Goal: Participate in discussion: Engage in conversation with other users on a specific topic

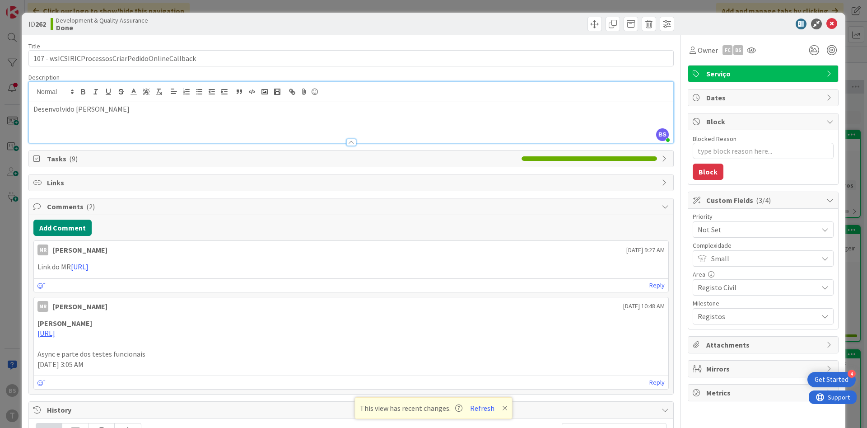
scroll to position [2331, 170]
click at [212, 118] on div "Desenvolvido [PERSON_NAME]" at bounding box center [351, 122] width 645 height 41
click at [833, 25] on icon at bounding box center [832, 24] width 11 height 11
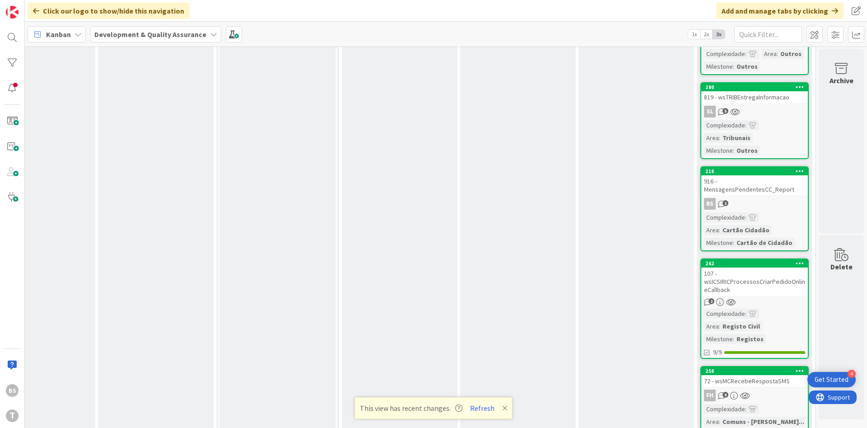
click at [485, 414] on div "This view has recent changes. Refresh" at bounding box center [434, 408] width 158 height 22
click at [482, 406] on button "Refresh" at bounding box center [482, 408] width 31 height 12
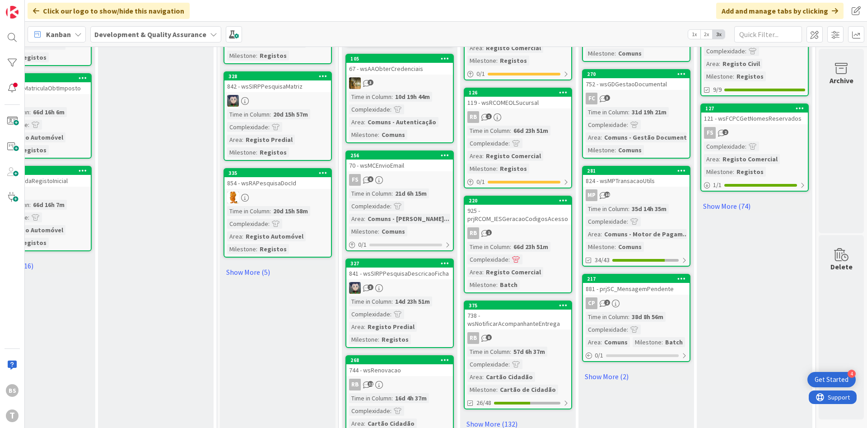
scroll to position [854, 170]
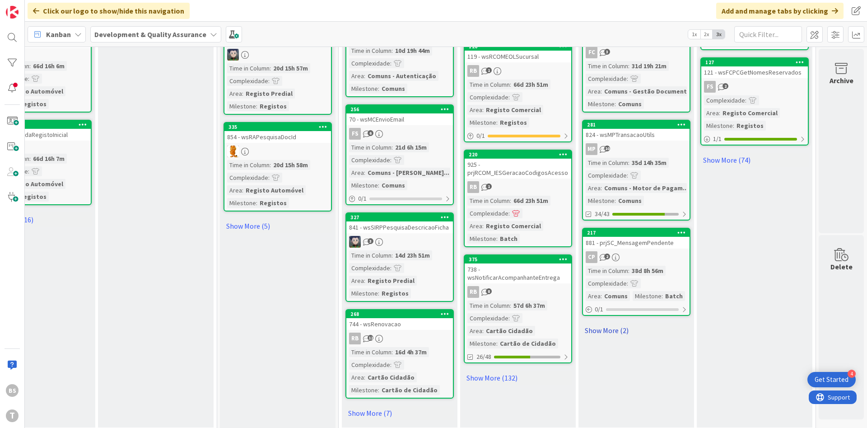
click at [612, 323] on link "Show More (2)" at bounding box center [636, 330] width 108 height 14
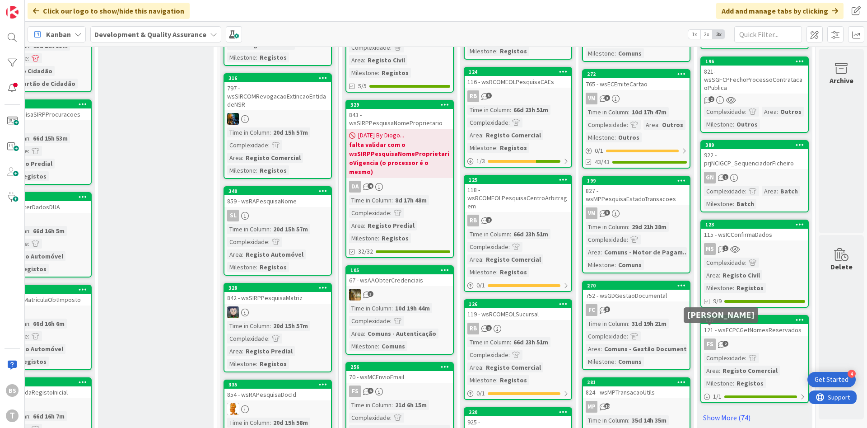
scroll to position [813, 170]
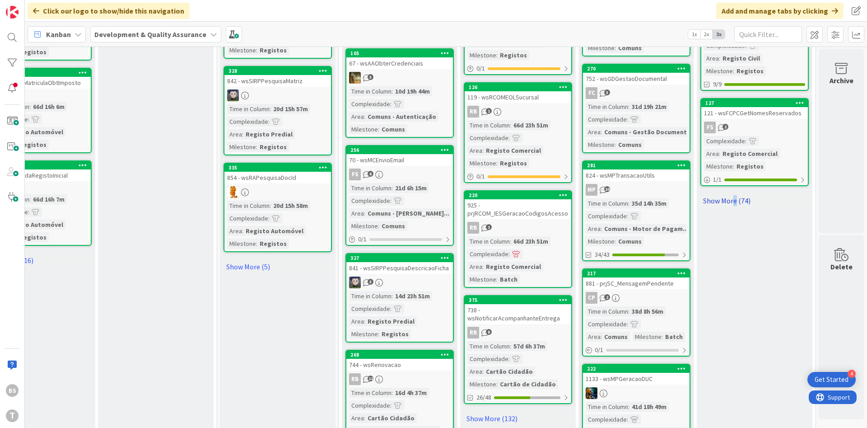
click at [735, 193] on link "Show More (74)" at bounding box center [755, 200] width 108 height 14
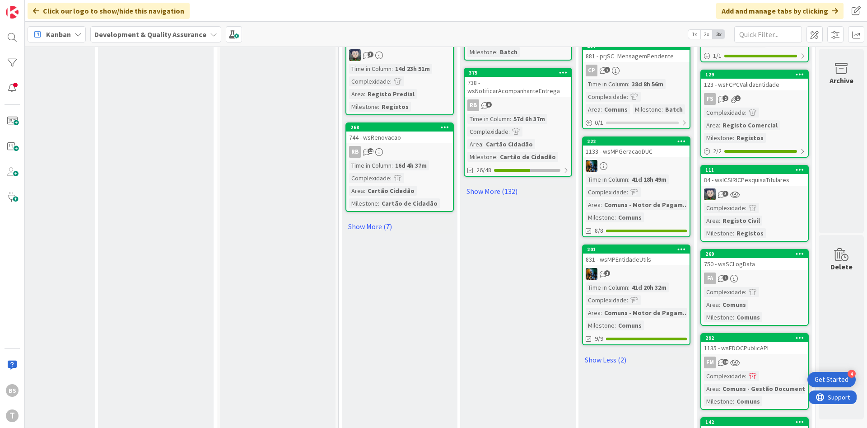
scroll to position [1030, 170]
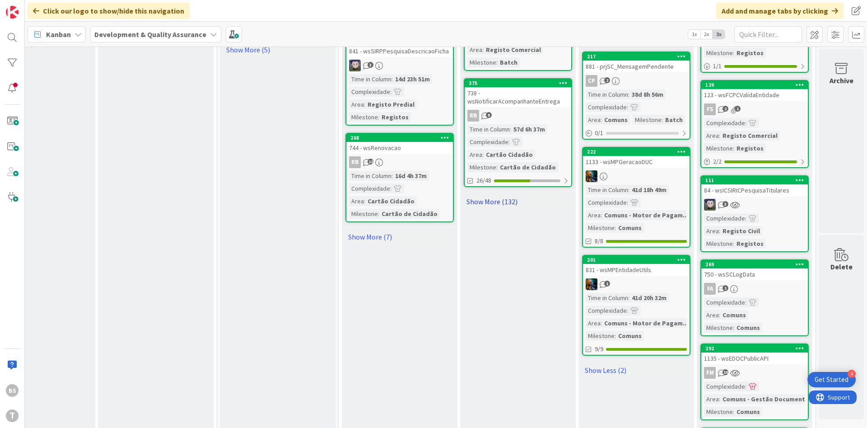
click at [498, 204] on link "Show More (132)" at bounding box center [518, 201] width 108 height 14
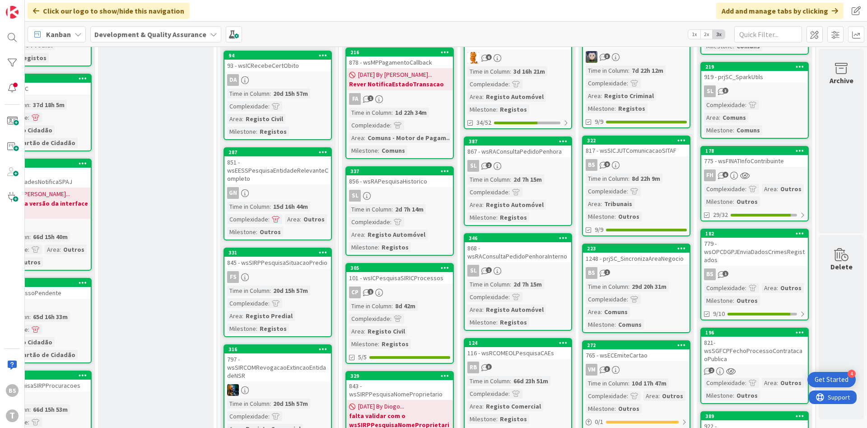
scroll to position [0, 170]
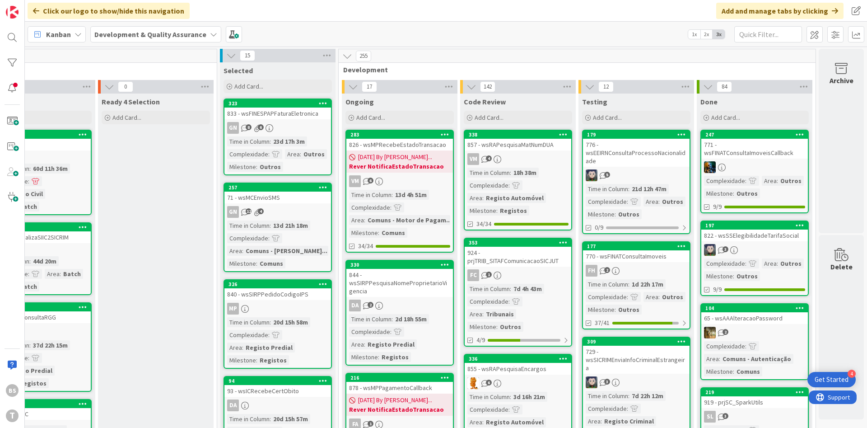
click at [3, 55] on div "BS T" at bounding box center [12, 214] width 25 height 428
click at [8, 56] on div at bounding box center [12, 63] width 18 height 18
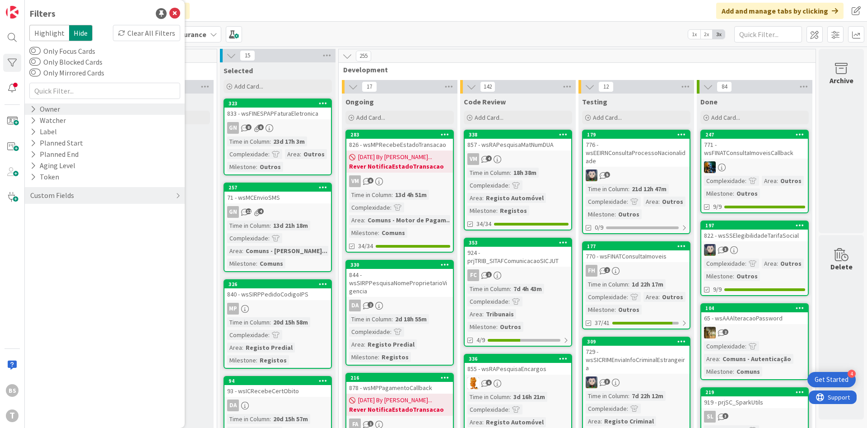
click at [53, 108] on div "Owner" at bounding box center [45, 108] width 32 height 11
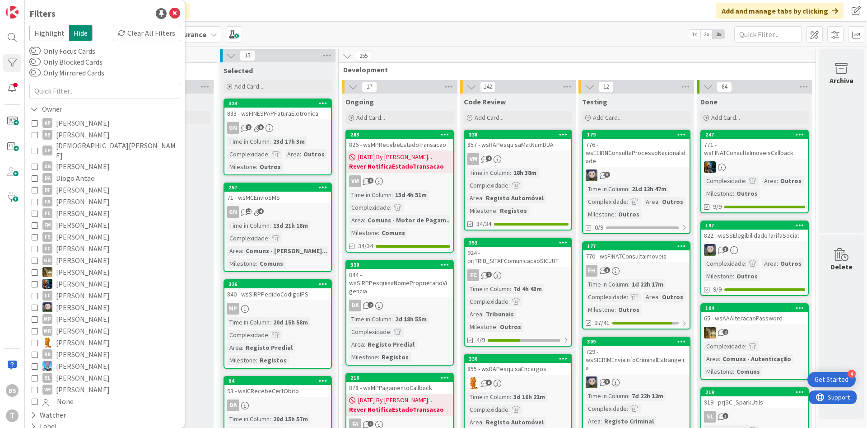
click at [67, 136] on span "[PERSON_NAME]" at bounding box center [83, 135] width 54 height 12
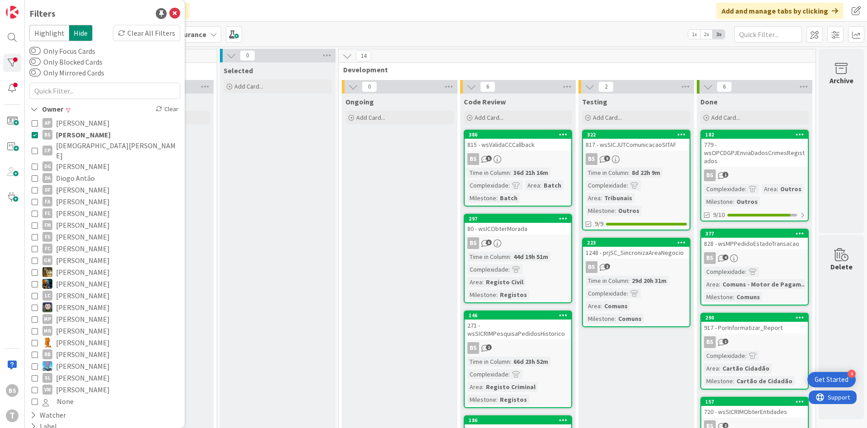
click at [37, 133] on icon at bounding box center [35, 134] width 6 height 6
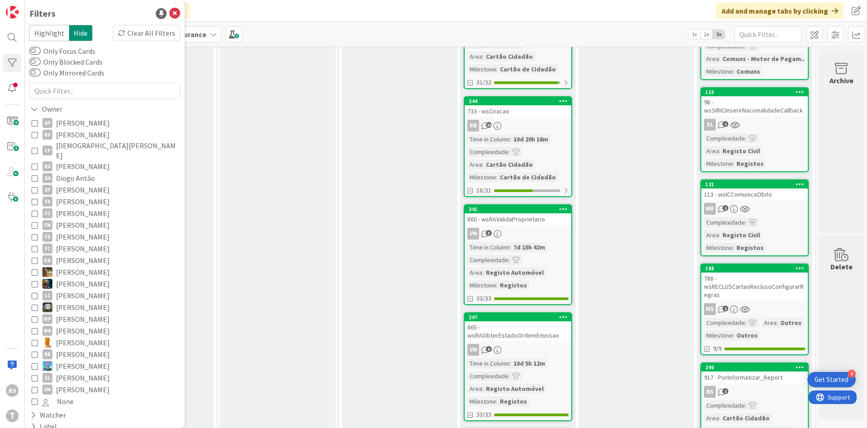
scroll to position [1734, 170]
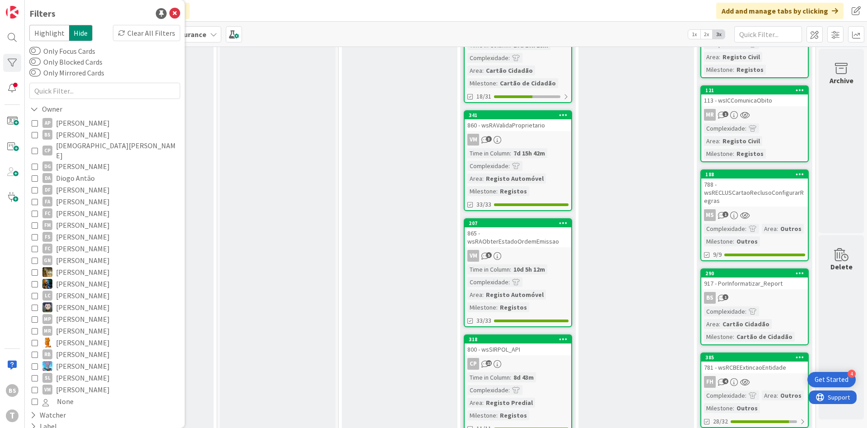
click at [791, 123] on div "Complexidade : Area : Registo Civil Milestone : Registos" at bounding box center [754, 140] width 101 height 35
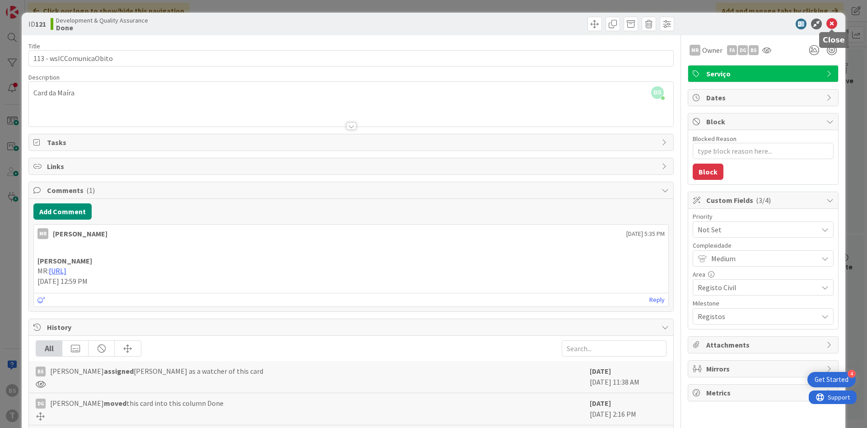
click at [835, 23] on icon at bounding box center [832, 24] width 11 height 11
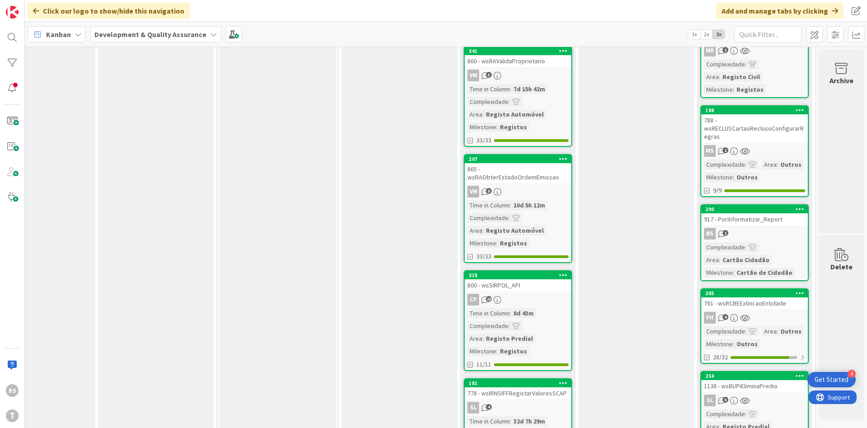
scroll to position [1843, 170]
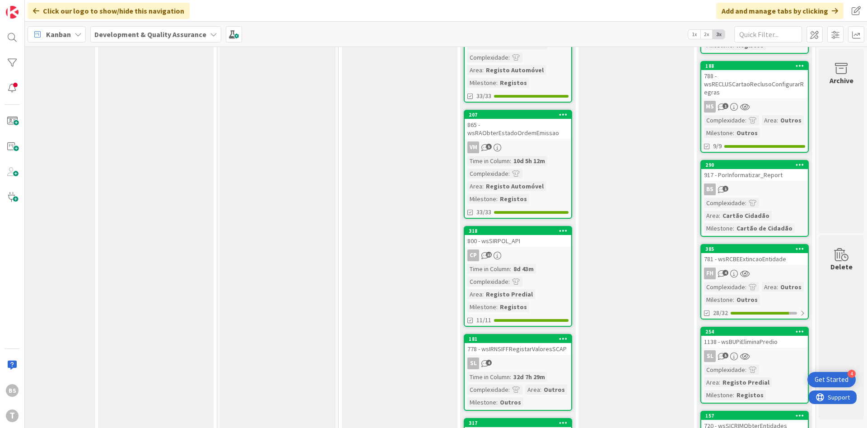
click at [767, 253] on div "781 - wsRCBEExtincaoEntidade" at bounding box center [754, 259] width 107 height 12
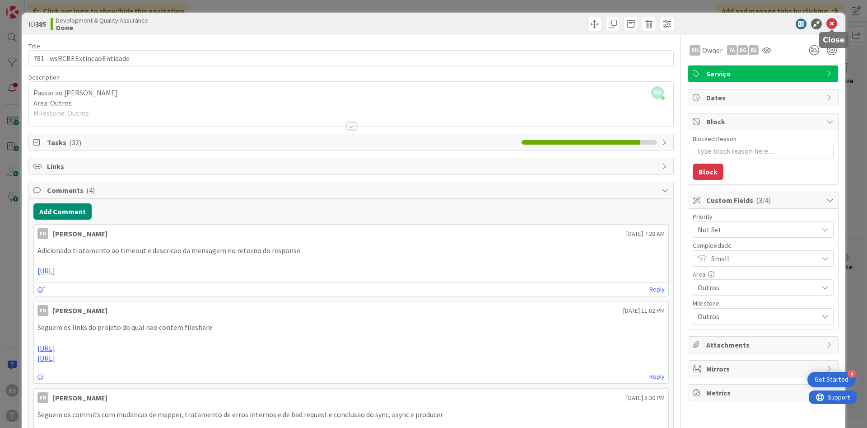
click at [832, 24] on icon at bounding box center [832, 24] width 11 height 11
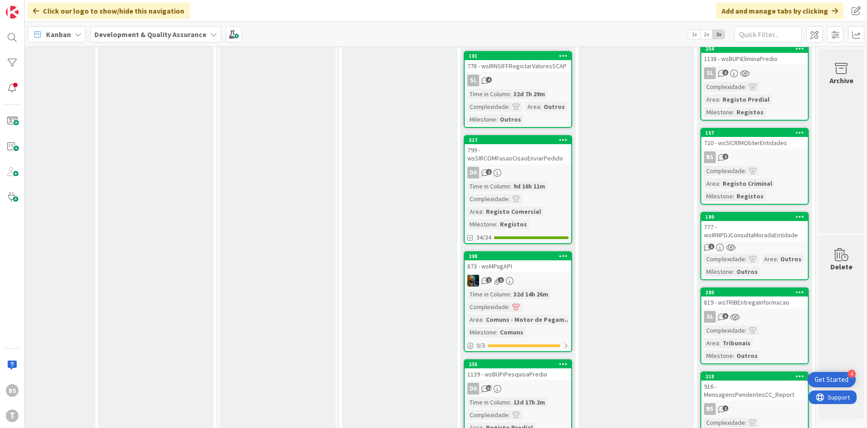
scroll to position [2114, 170]
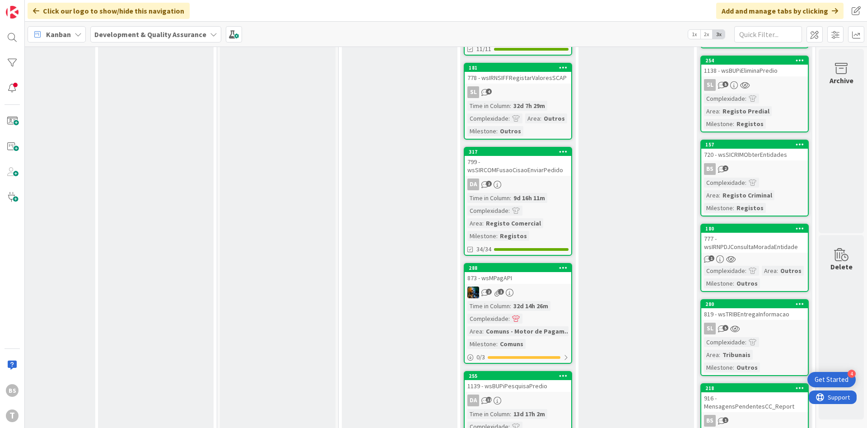
click at [766, 227] on link "180 777 - wsIRNPDJConsultaMoradaEntidade 1 Complexidade : Area : Outros Milesto…" at bounding box center [755, 258] width 108 height 68
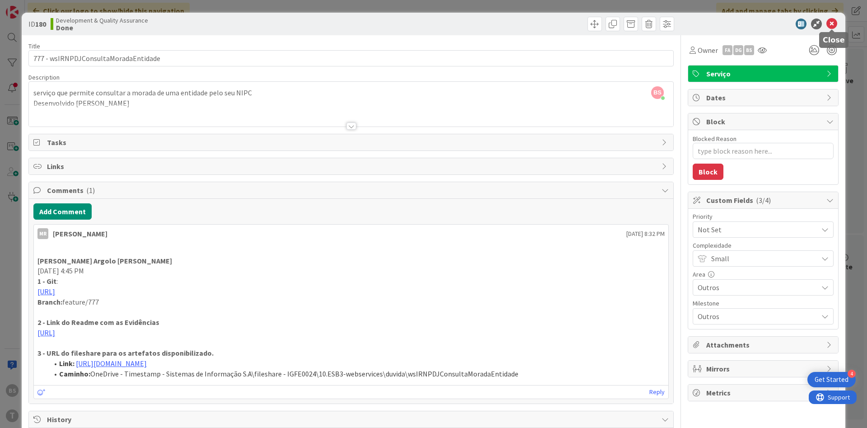
click at [835, 28] on icon at bounding box center [832, 24] width 11 height 11
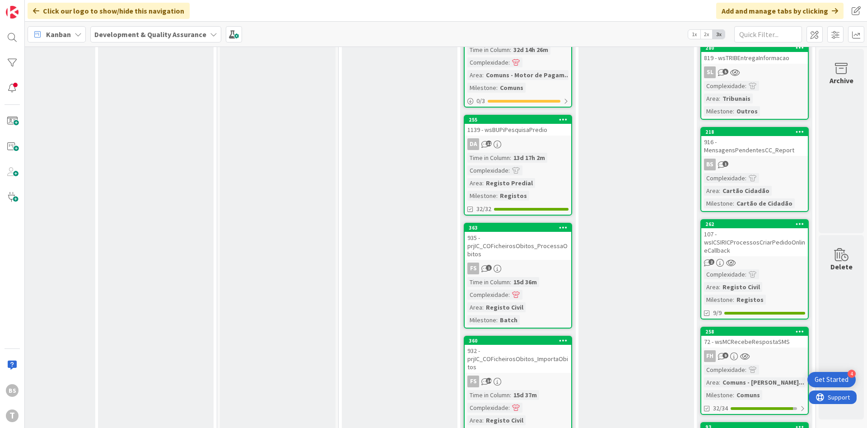
scroll to position [2385, 170]
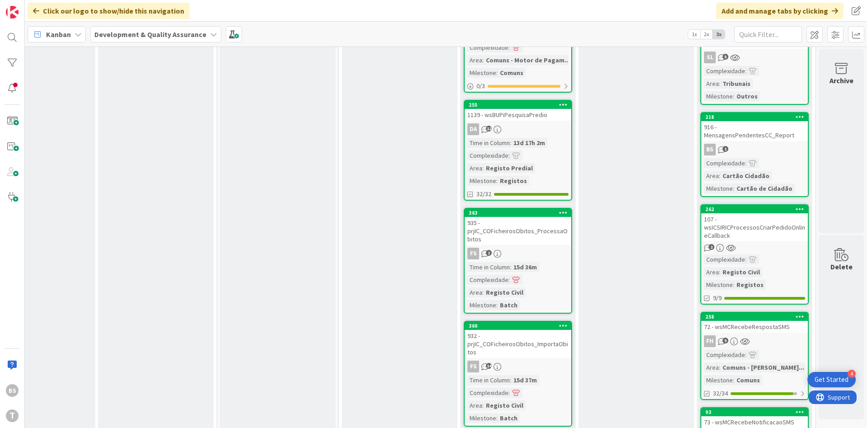
click at [790, 213] on div "107 - wsICSIRICProcessosCriarPedidoOnlineCallback" at bounding box center [754, 227] width 107 height 28
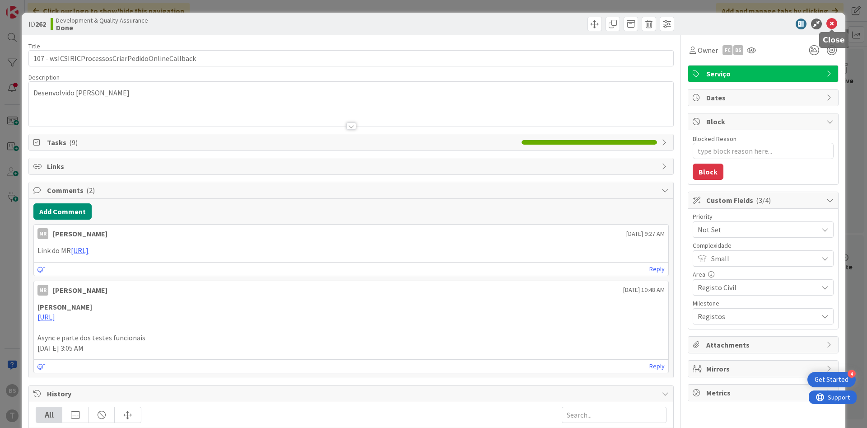
click at [832, 20] on icon at bounding box center [832, 24] width 11 height 11
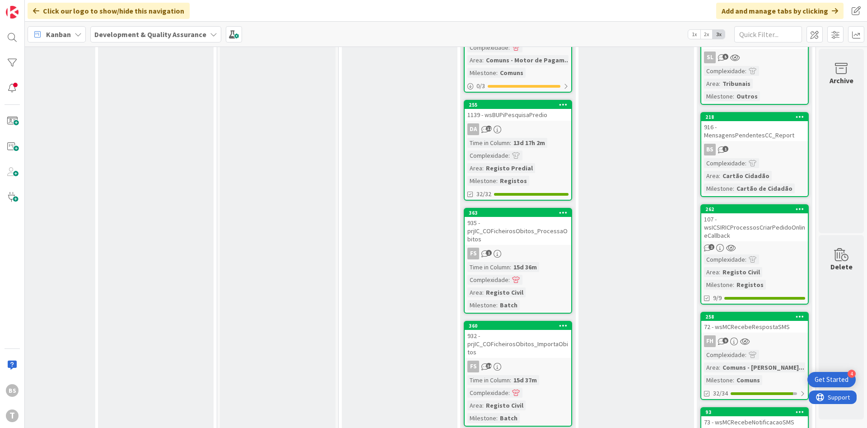
click at [771, 312] on link "258 72 - wsMCRecebeRespostaSMS FH 9 Complexidade : Area : Comuns - Modulo Comun…" at bounding box center [755, 356] width 108 height 88
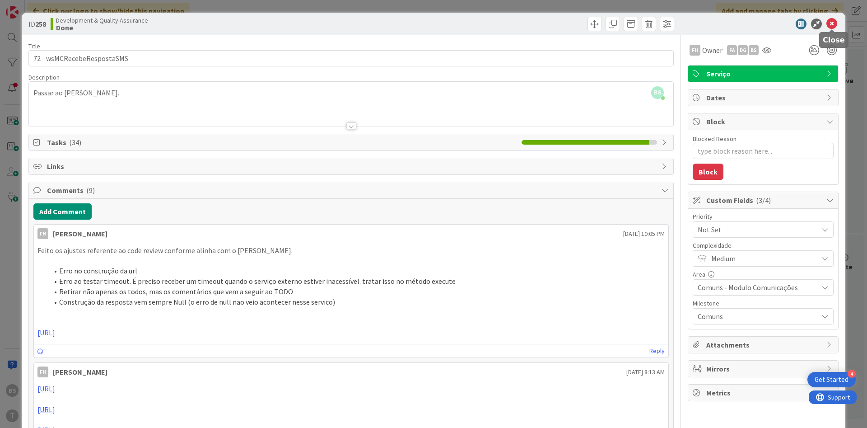
click at [833, 24] on icon at bounding box center [832, 24] width 11 height 11
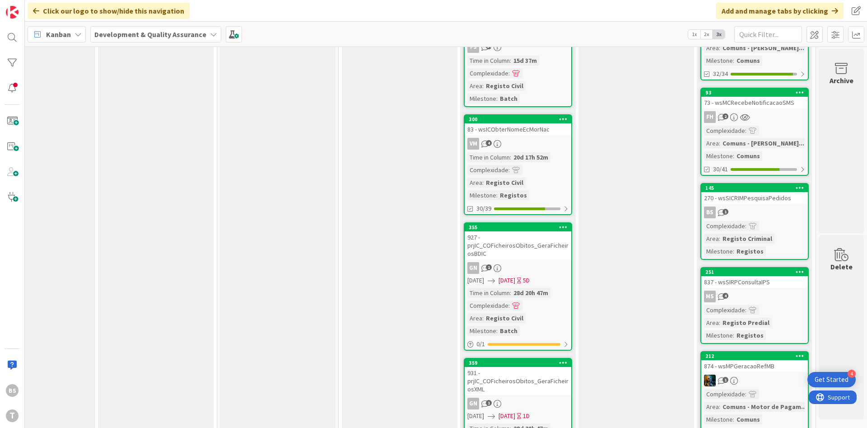
scroll to position [2710, 170]
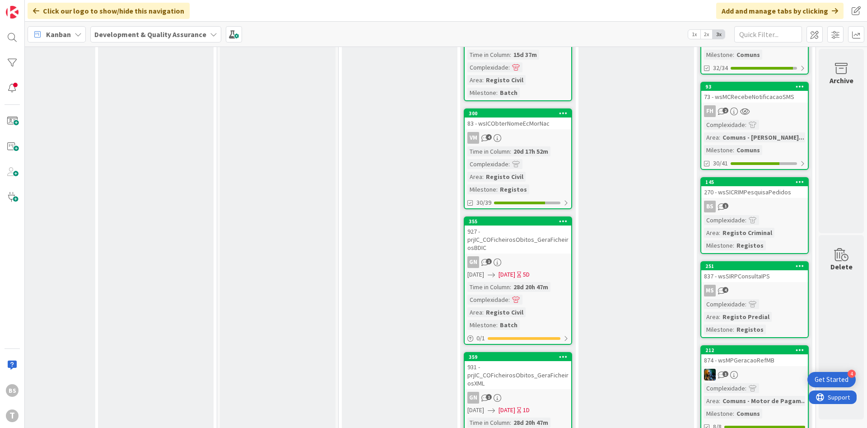
click at [784, 285] on div "MS 4" at bounding box center [754, 291] width 107 height 12
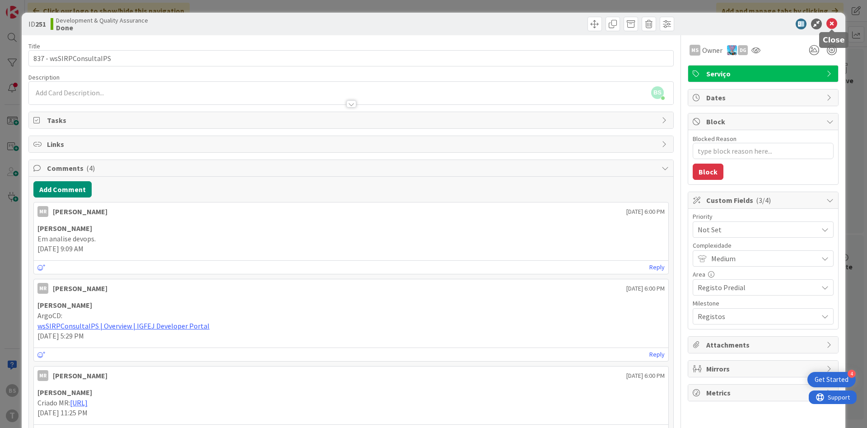
click at [834, 24] on icon at bounding box center [832, 24] width 11 height 11
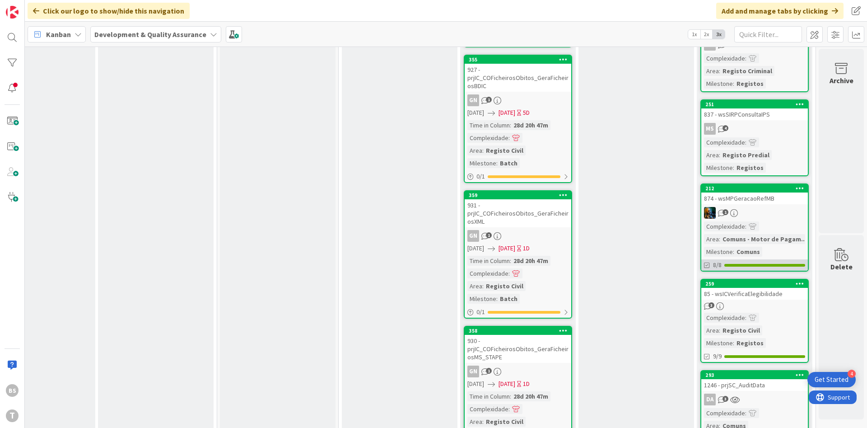
scroll to position [2873, 170]
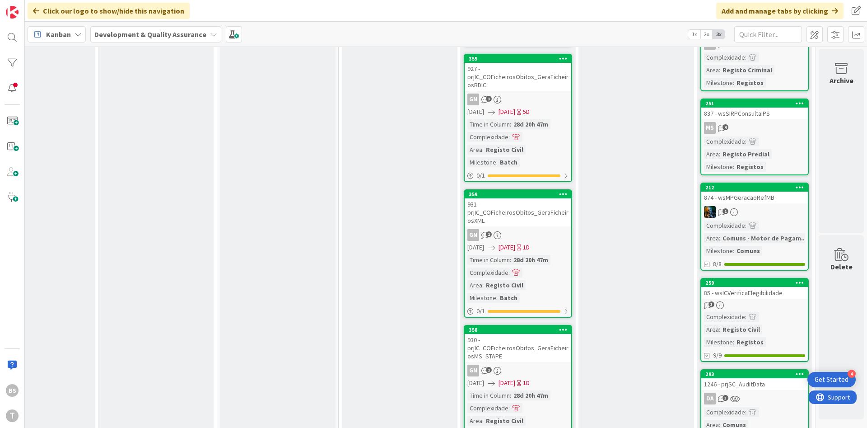
click at [777, 192] on div "874 - wsMPGeracaoRefMB" at bounding box center [754, 198] width 107 height 12
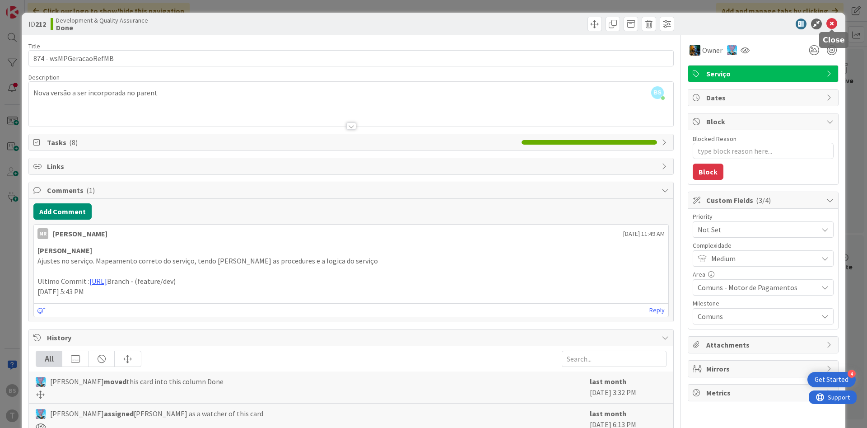
click at [832, 26] on icon at bounding box center [832, 24] width 11 height 11
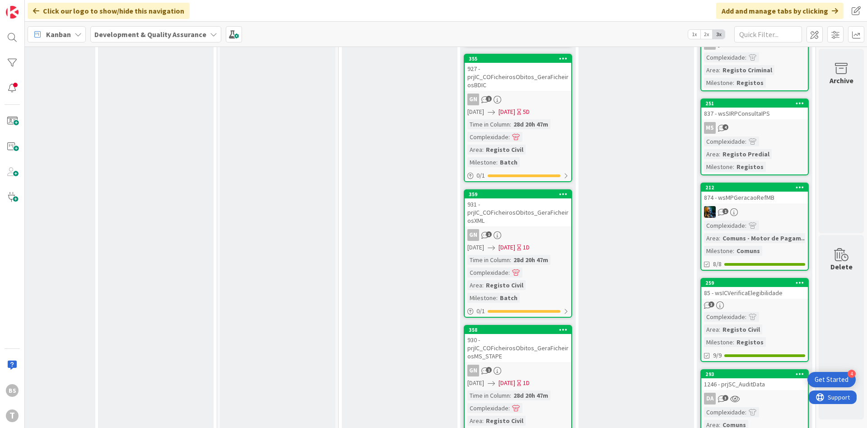
click at [772, 182] on link "212 874 - wsMPGeracaoRefMB 1 Complexidade : Area : Comuns - Motor de Pagam... M…" at bounding box center [755, 226] width 108 height 88
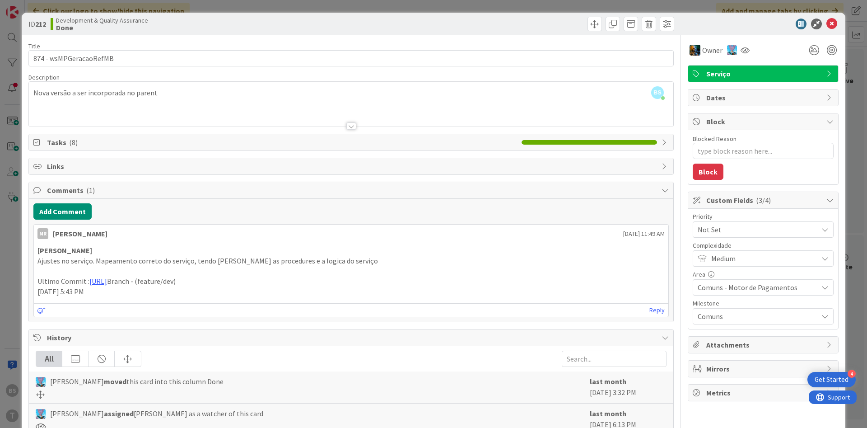
scroll to position [54, 0]
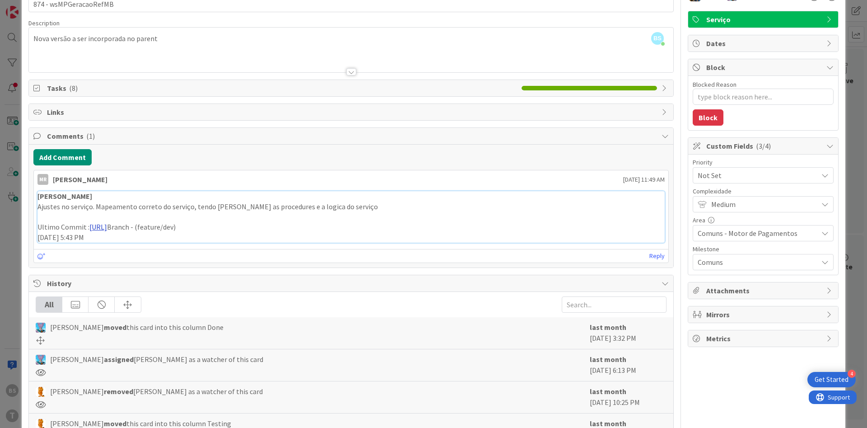
click at [107, 229] on link "https://gitlab.apps.ktools.justica.local/naspp/esb/apps/cmn/wsmpgeracaorefmb" at bounding box center [98, 226] width 18 height 9
click at [8, 257] on div "ID 212 Development & Quality Assurance Done Title 22 / 128 874 - wsMPGeracaoRef…" at bounding box center [433, 214] width 867 height 428
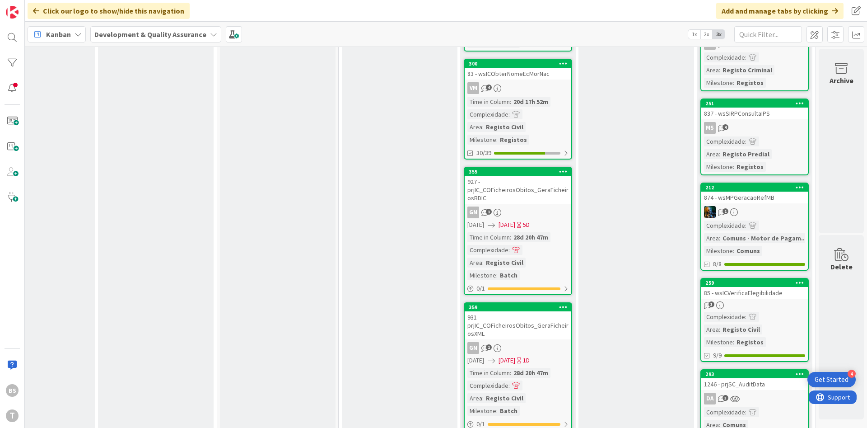
click at [782, 301] on div "3" at bounding box center [754, 305] width 107 height 8
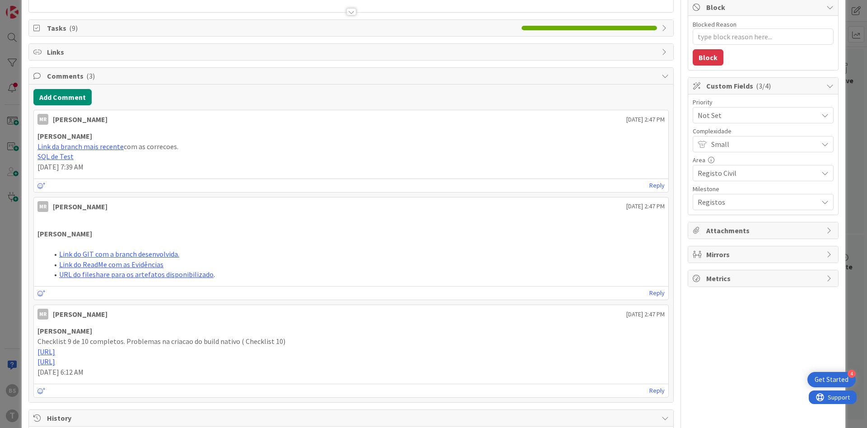
scroll to position [217, 0]
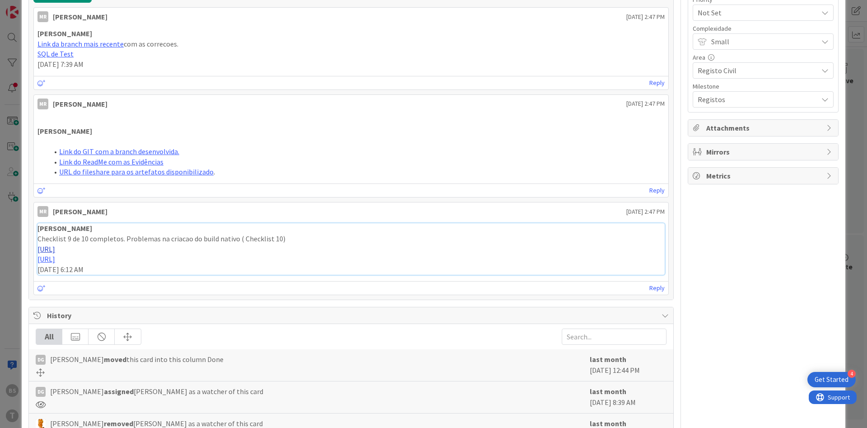
click at [55, 248] on link "https://gitlab.apps.ktools.justica.local/naspp/esb/apps/reg/wsicverificaelegibi…" at bounding box center [46, 248] width 18 height 9
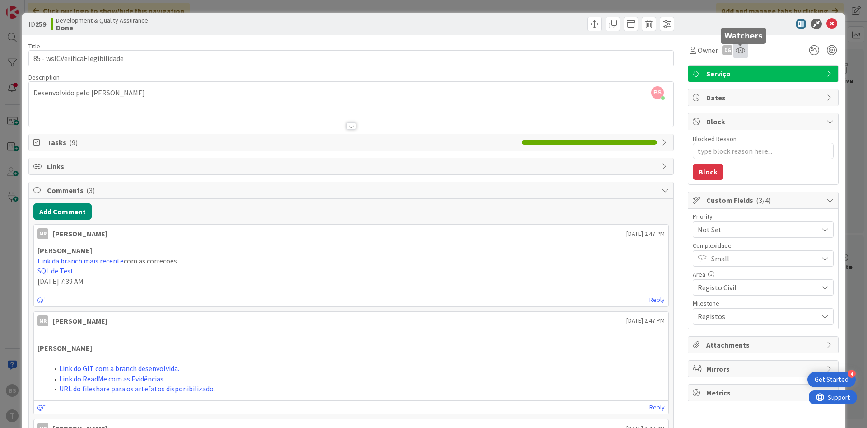
click at [737, 51] on icon at bounding box center [740, 50] width 9 height 7
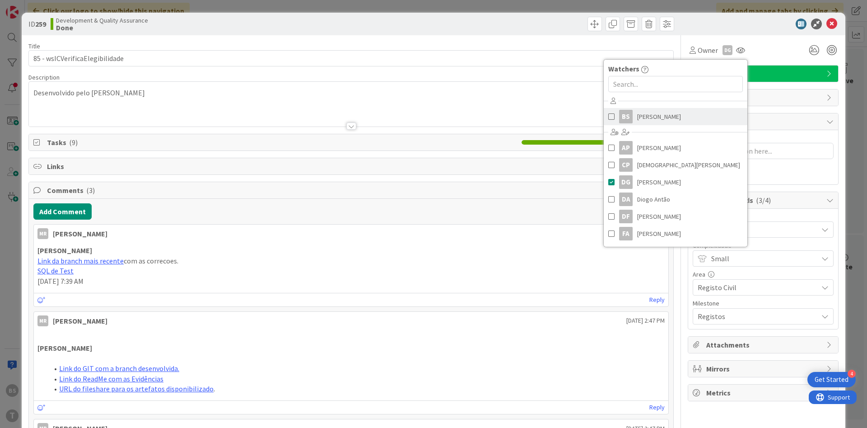
click at [629, 117] on div "BS" at bounding box center [626, 117] width 14 height 14
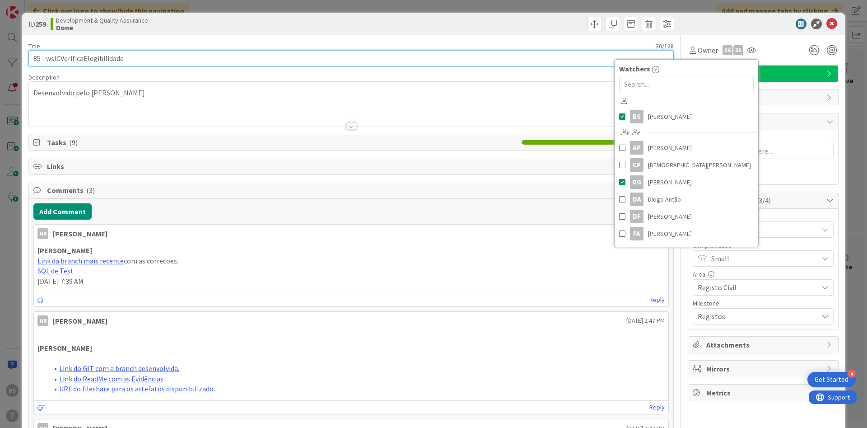
click at [200, 61] on input "85 - wsICVerificaElegibilidade" at bounding box center [350, 58] width 645 height 16
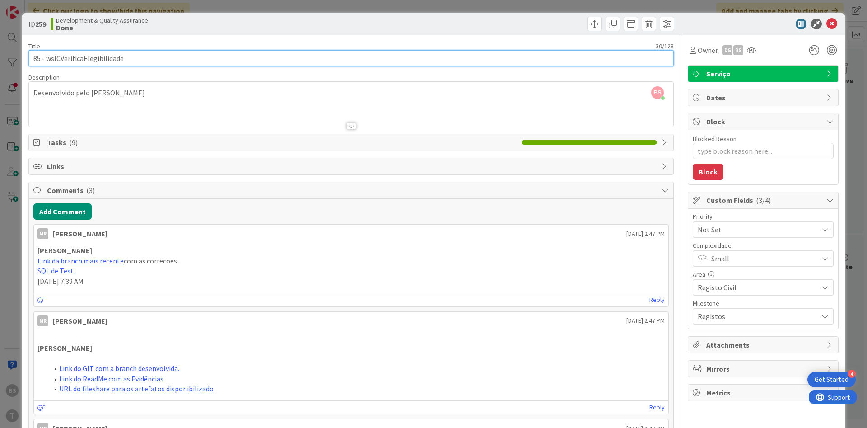
click at [200, 61] on input "85 - wsICVerificaElegibilidade" at bounding box center [350, 58] width 645 height 16
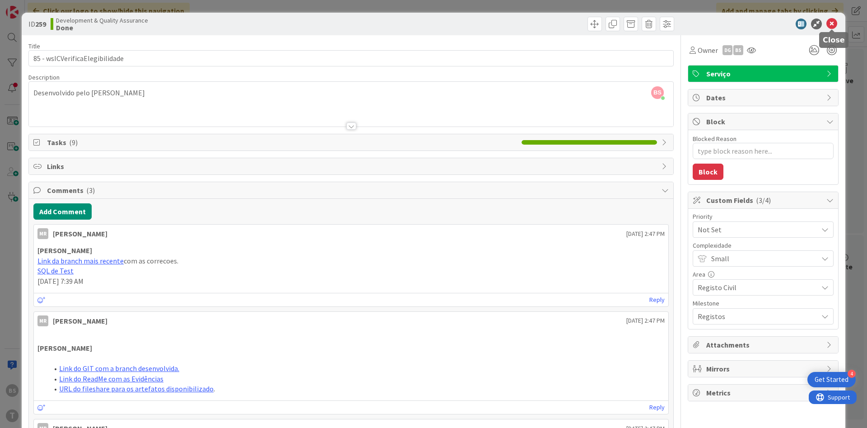
click at [830, 22] on icon at bounding box center [832, 24] width 11 height 11
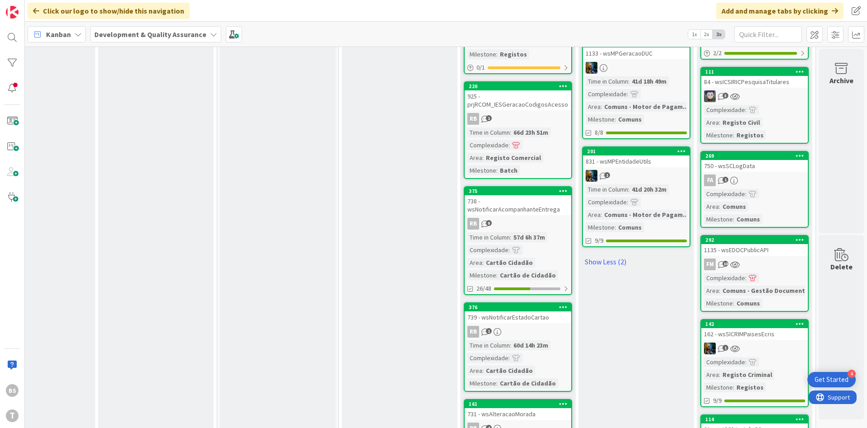
scroll to position [813, 170]
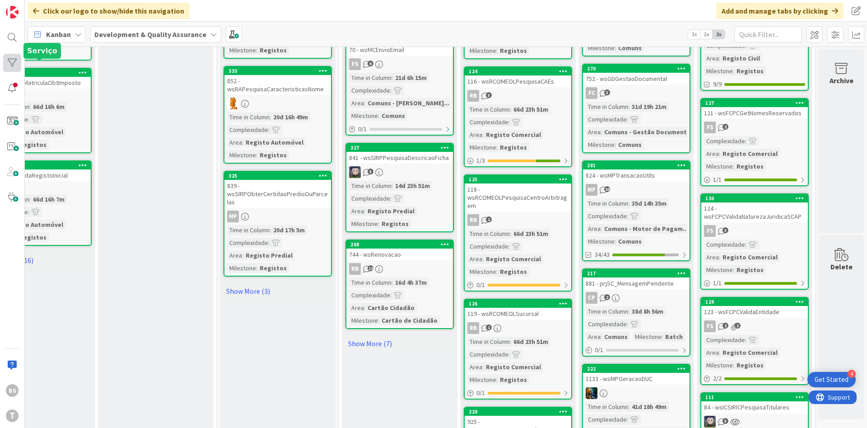
click at [16, 62] on div at bounding box center [12, 63] width 18 height 18
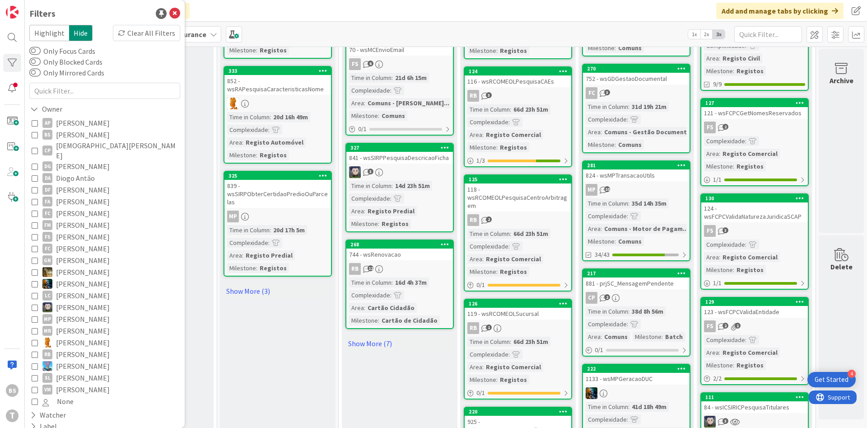
click at [76, 140] on span "[PERSON_NAME]" at bounding box center [83, 135] width 54 height 12
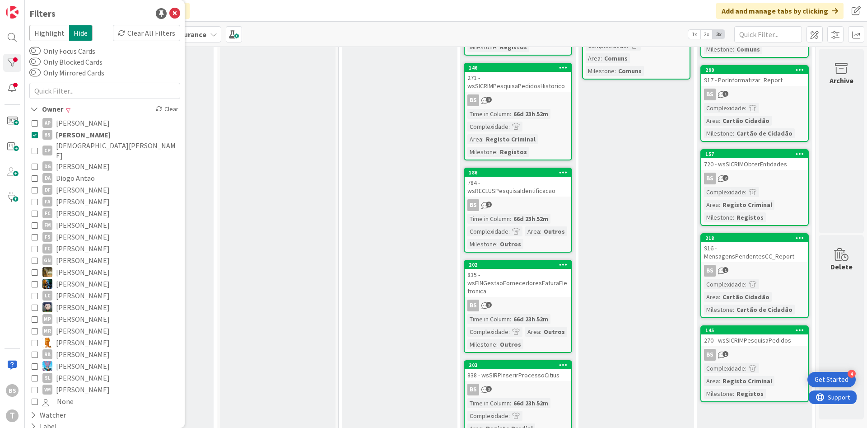
scroll to position [271, 170]
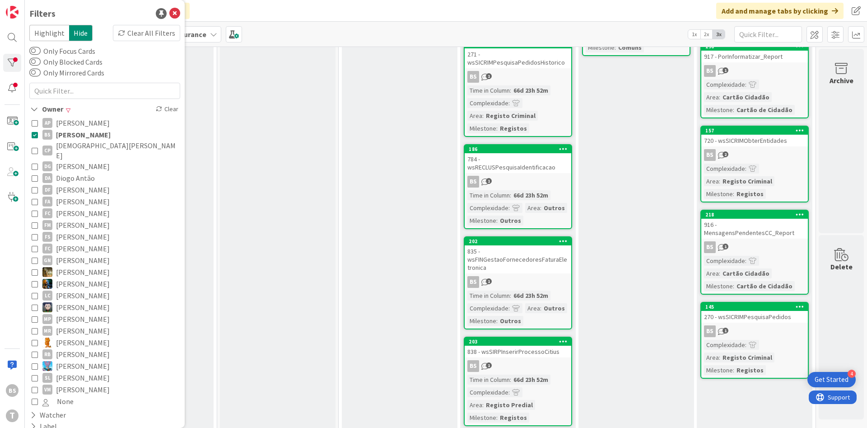
click at [779, 160] on div "BS 2" at bounding box center [754, 155] width 107 height 12
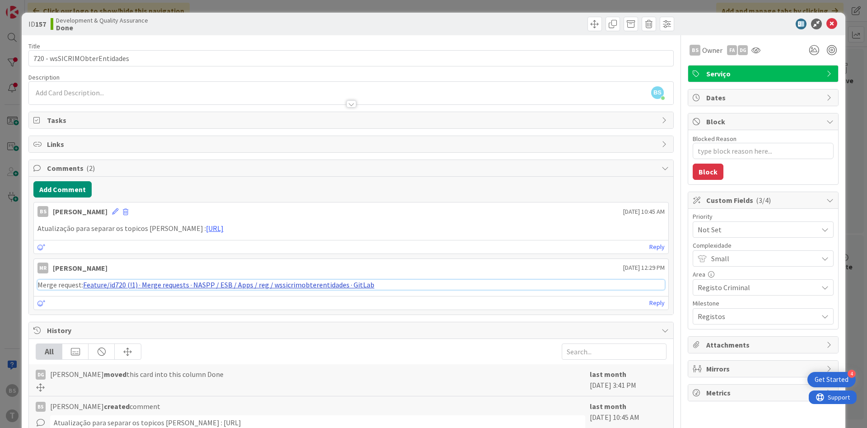
click at [218, 282] on link "Feature/id720 (!1) · Merge requests · NASPP / ESB / Apps / reg / wssicrimobtere…" at bounding box center [228, 284] width 291 height 9
type textarea "x"
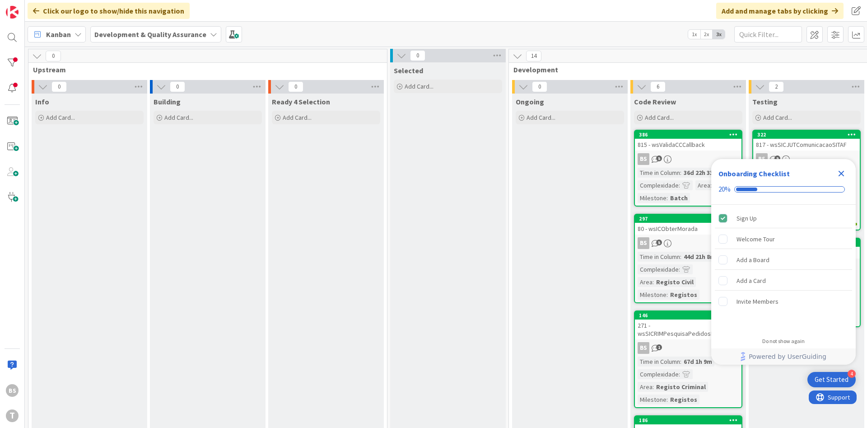
click at [845, 168] on icon "Close Checklist" at bounding box center [841, 173] width 11 height 11
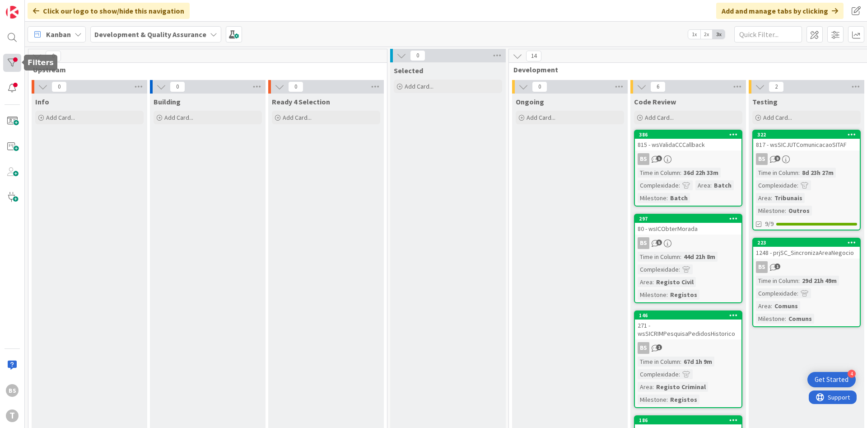
click at [20, 63] on div at bounding box center [12, 63] width 18 height 18
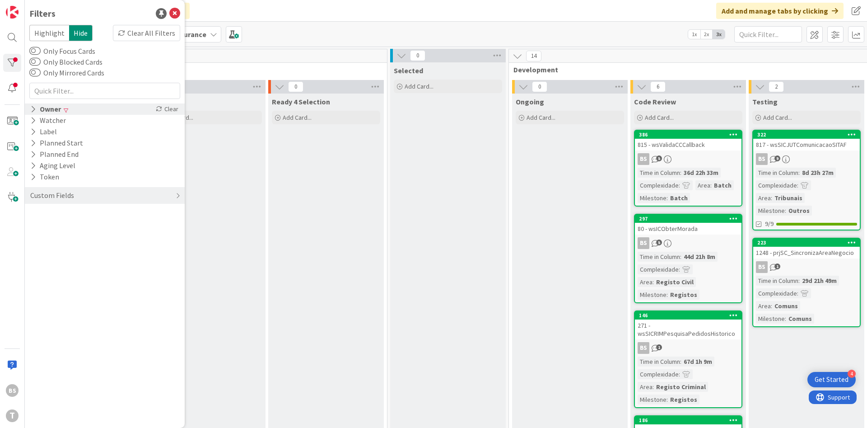
click at [56, 112] on div "Owner" at bounding box center [45, 108] width 33 height 11
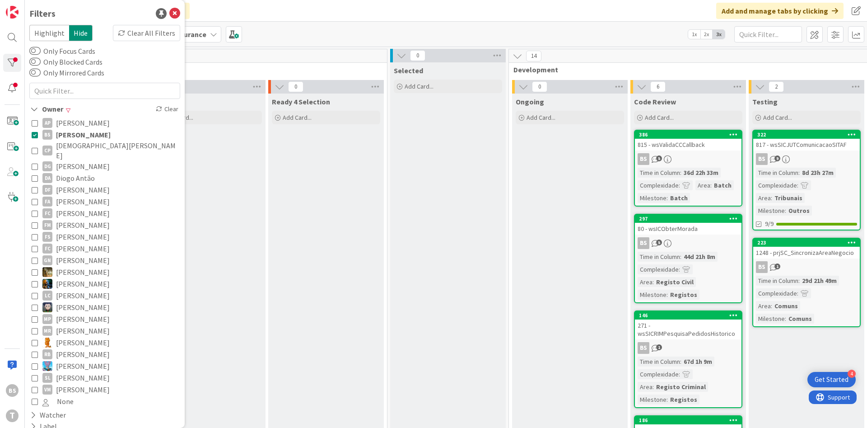
click at [57, 131] on span "[PERSON_NAME]" at bounding box center [83, 135] width 55 height 12
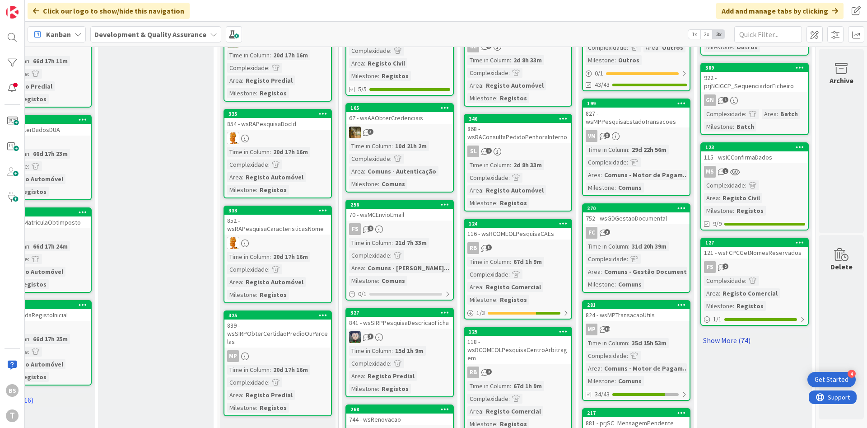
scroll to position [727, 170]
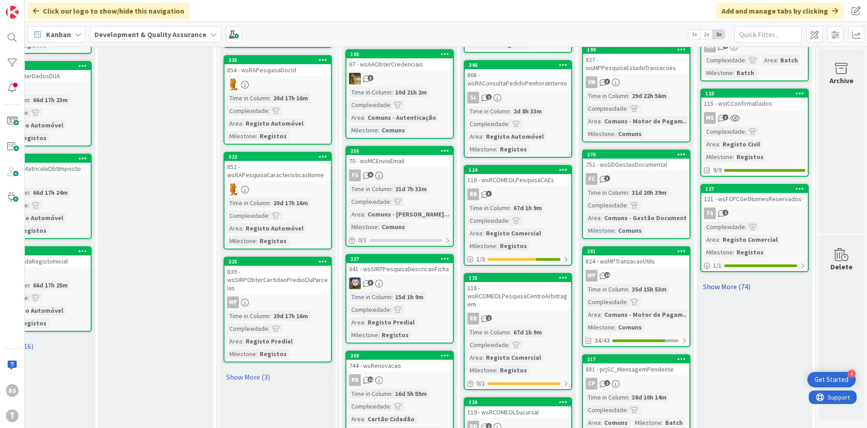
click at [741, 280] on link "Show More (74)" at bounding box center [755, 286] width 108 height 14
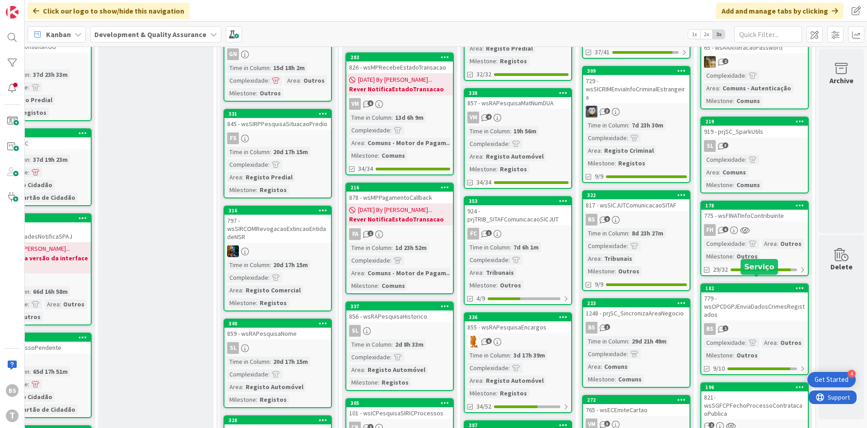
scroll to position [271, 170]
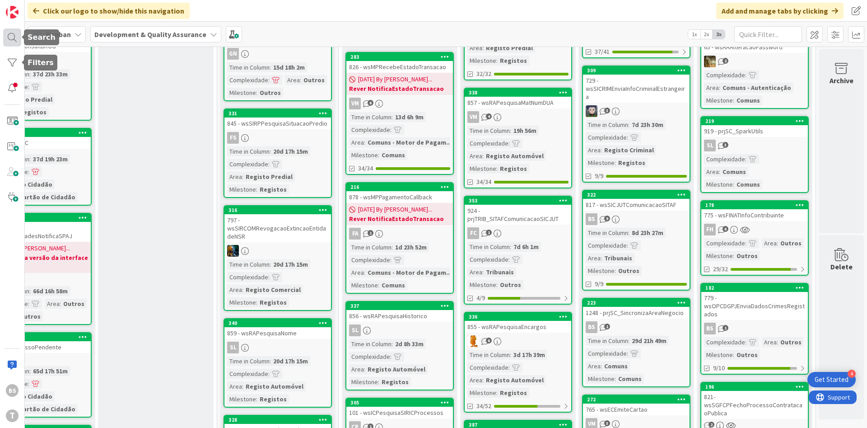
click at [13, 38] on div at bounding box center [12, 37] width 18 height 18
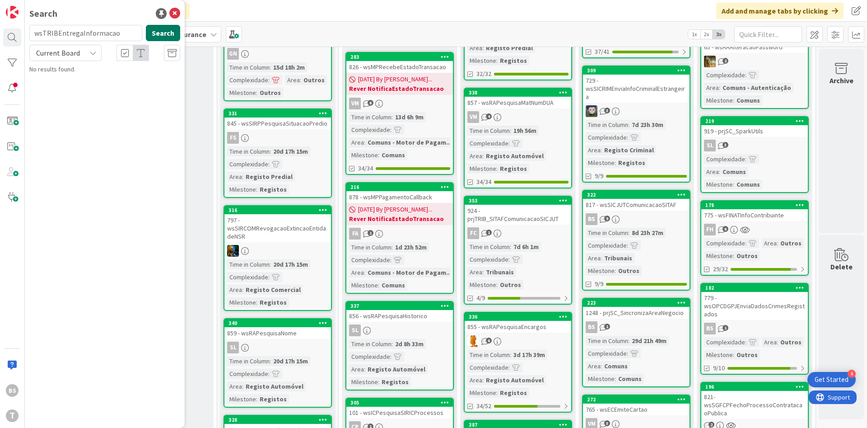
type input "wsTRIBEntregaInformacao"
click at [159, 35] on button "Search" at bounding box center [163, 33] width 34 height 16
click at [127, 75] on div "Development & Quality Assurance › Done" at bounding box center [111, 71] width 138 height 8
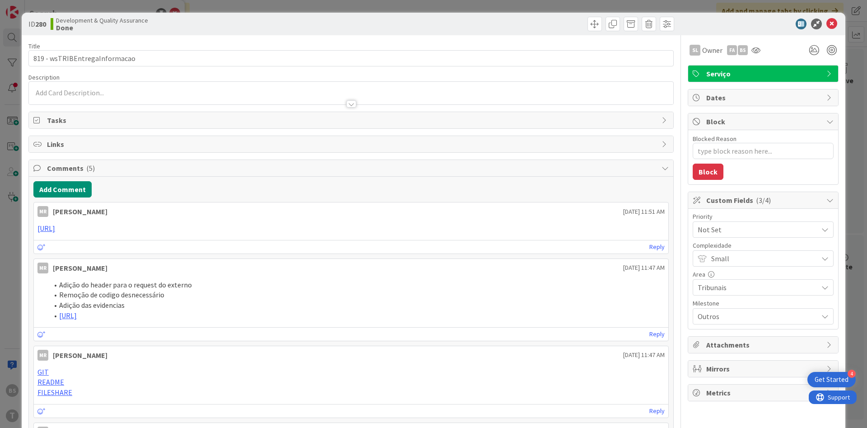
type textarea "x"
click at [54, 196] on button "Add Comment" at bounding box center [62, 189] width 58 height 16
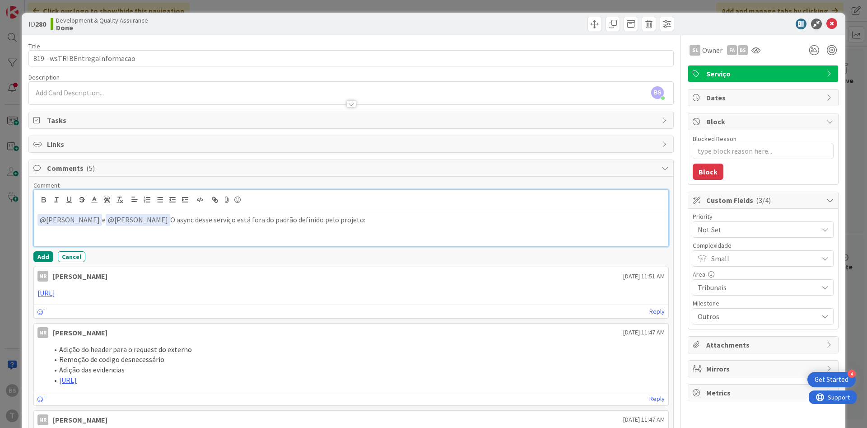
click at [384, 228] on div "﻿ @ Monica Rodrigues ﻿ e ﻿ @ Sergio Figueriedo ﻿ O async desse serviço está for…" at bounding box center [351, 228] width 635 height 36
click at [377, 220] on p "﻿ @ Monica Rodrigues ﻿ e ﻿ @ Sergio Figueriedo ﻿ O async desse serviço está for…" at bounding box center [350, 220] width 627 height 12
drag, startPoint x: 554, startPoint y: 222, endPoint x: 368, endPoint y: 224, distance: 185.7
click at [368, 224] on p "﻿ @ Monica Rodrigues ﻿ e ﻿ @ Sergio Figueriedo ﻿ O async desse serviço está for…" at bounding box center [350, 220] width 627 height 12
drag, startPoint x: 384, startPoint y: 221, endPoint x: 498, endPoint y: 214, distance: 113.6
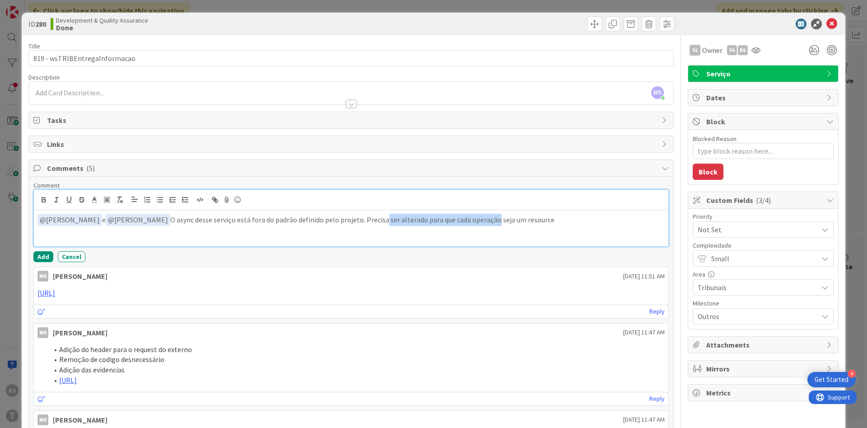
click at [497, 214] on p "﻿ @ Monica Rodrigues ﻿ e ﻿ @ Sergio Figueriedo ﻿ O async desse serviço está for…" at bounding box center [350, 220] width 627 height 12
click at [563, 218] on p "﻿ @ Monica Rodrigues ﻿ e ﻿ @ Sergio Figueriedo ﻿ O async desse serviço está for…" at bounding box center [350, 220] width 627 height 12
drag, startPoint x: 435, startPoint y: 219, endPoint x: 588, endPoint y: 221, distance: 152.2
click at [588, 221] on p "﻿ @ Monica Rodrigues ﻿ e ﻿ @ Sergio Figueriedo ﻿ O async desse serviço está for…" at bounding box center [350, 220] width 627 height 12
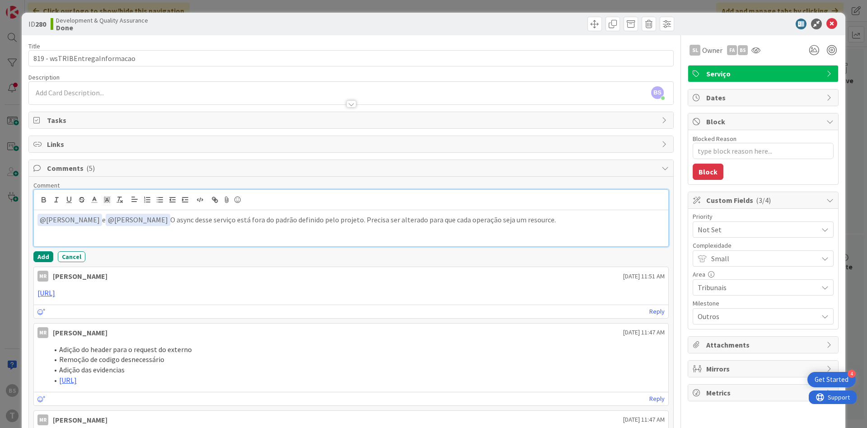
click at [580, 227] on div "﻿ @ Monica Rodrigues ﻿ e ﻿ @ Sergio Figueriedo ﻿ O async desse serviço está for…" at bounding box center [351, 228] width 635 height 36
click at [196, 197] on icon "button" at bounding box center [200, 200] width 8 height 8
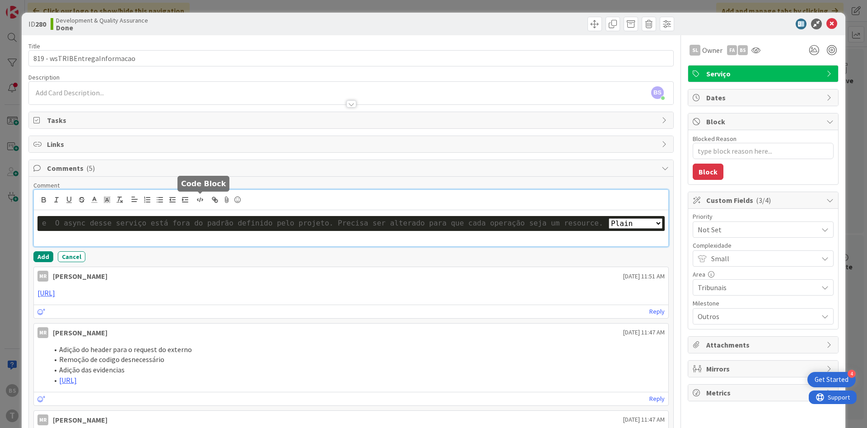
click at [205, 201] on button "button" at bounding box center [200, 199] width 13 height 11
select select
click at [205, 201] on button "button" at bounding box center [200, 199] width 13 height 11
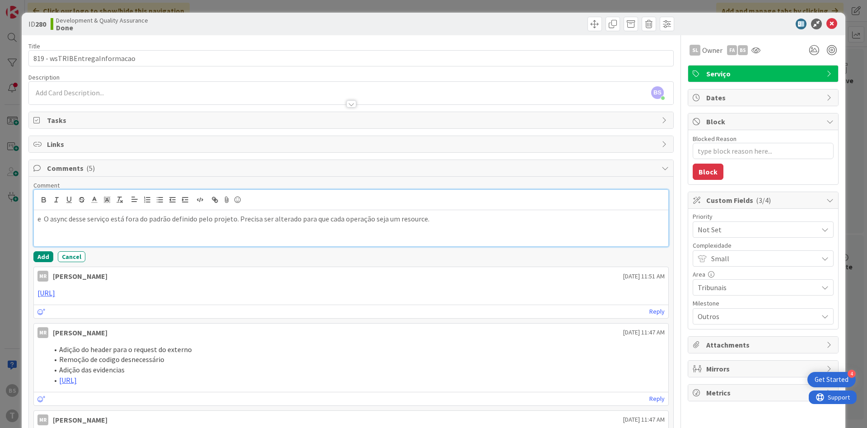
click at [446, 231] on div "e O async desse serviço está fora do padrão definido pelo projeto. Precisa ser …" at bounding box center [351, 228] width 635 height 36
click at [343, 238] on div "e O async desse serviço está fora do padrão definido pelo projeto. Precisa ser …" at bounding box center [351, 228] width 635 height 36
click at [426, 226] on div "e O async desse serviço está fora do padrão definido pelo projeto. Precisa ser …" at bounding box center [351, 228] width 635 height 36
click at [433, 223] on div "e O async desse serviço está fora do padrão definido pelo projeto. Precisa ser …" at bounding box center [351, 228] width 635 height 36
click at [116, 229] on p at bounding box center [350, 229] width 627 height 10
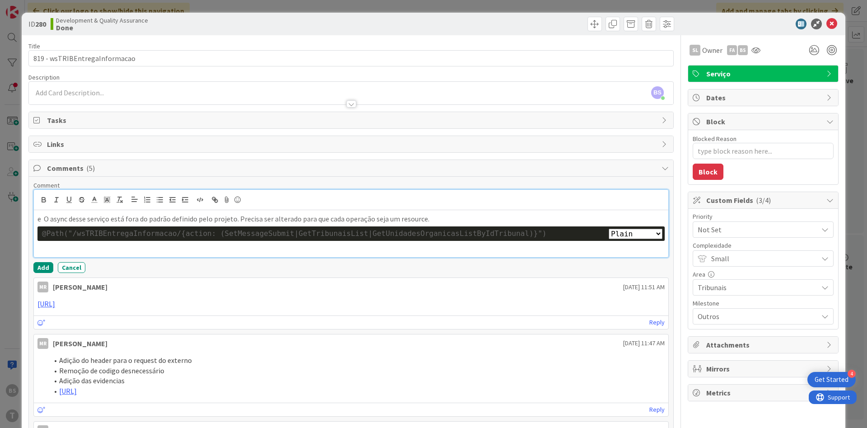
click at [609, 229] on select "Plain Bash C++ C# CSS Diff HTML/XML Java JavaScript Markdown PHP Python Ruby SQL" at bounding box center [636, 234] width 54 height 10
select select "java"
click option "Java" at bounding box center [0, 0] width 0 height 0
click at [453, 245] on p at bounding box center [350, 248] width 627 height 10
click at [429, 249] on p at bounding box center [350, 248] width 627 height 10
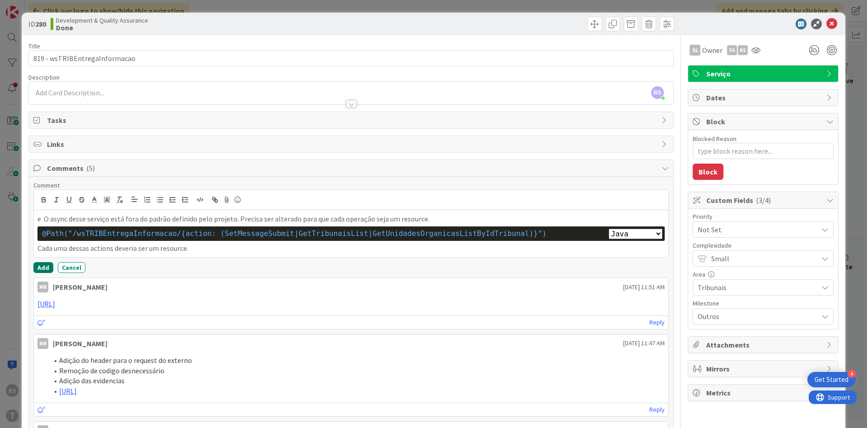
click at [51, 267] on button "Add" at bounding box center [43, 267] width 20 height 11
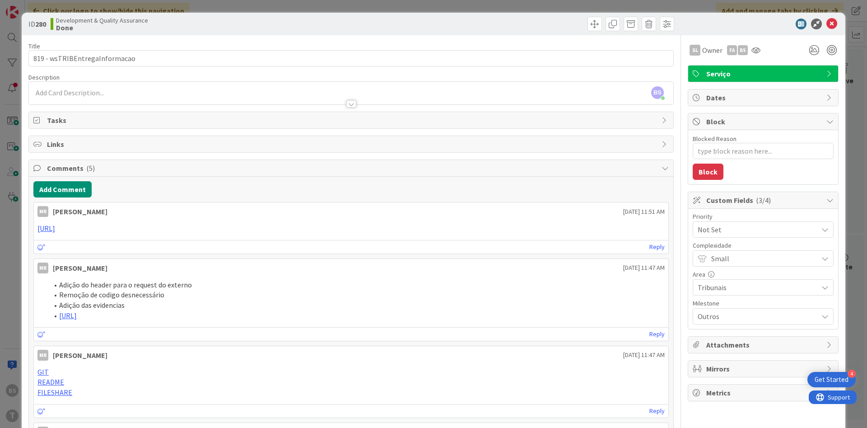
type textarea "x"
select select "java"
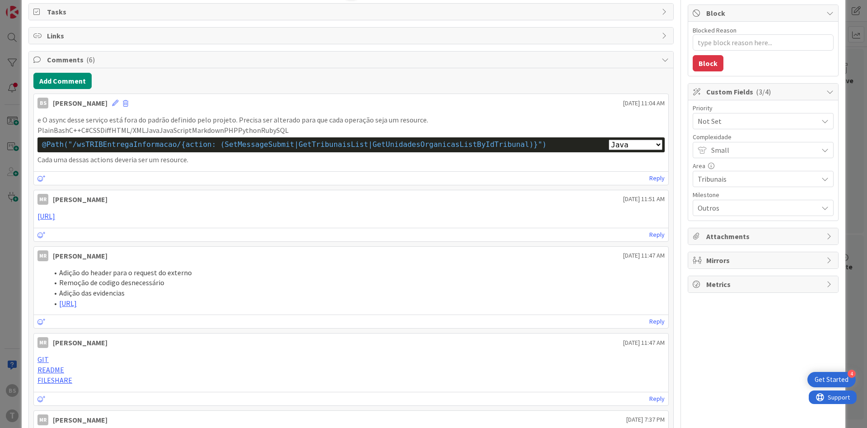
scroll to position [54, 0]
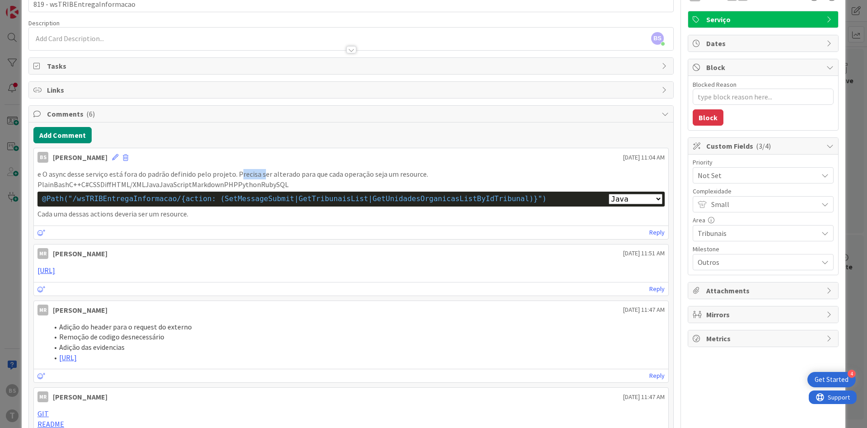
drag, startPoint x: 238, startPoint y: 178, endPoint x: 260, endPoint y: 178, distance: 21.7
click at [260, 178] on p "e O async desse serviço está fora do padrão definido pelo projeto. Precisa ser …" at bounding box center [350, 174] width 627 height 10
click at [112, 156] on icon at bounding box center [115, 157] width 6 height 6
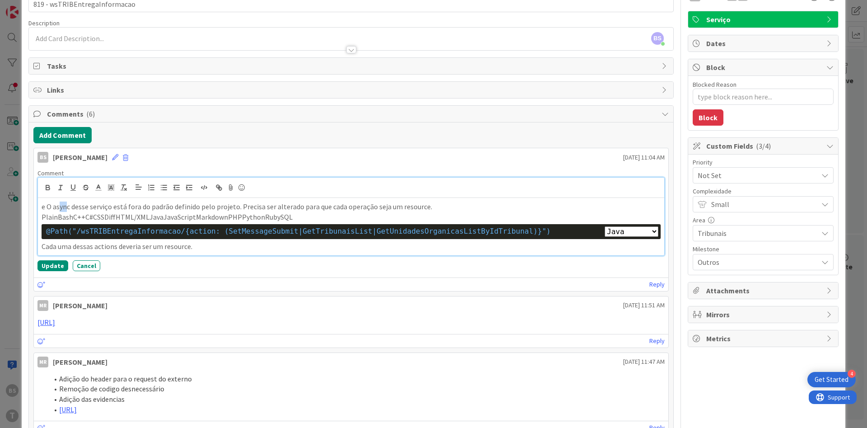
drag, startPoint x: 60, startPoint y: 204, endPoint x: 68, endPoint y: 199, distance: 9.5
click at [68, 199] on div "e O async desse serviço está fora do padrão definido pelo projeto. Precisa ser …" at bounding box center [351, 226] width 626 height 57
click at [50, 204] on p "e O async desse serviço está fora do padrão definido pelo projeto. Precisa ser …" at bounding box center [351, 206] width 619 height 10
click at [47, 205] on p "e O async desse serviço está fora do padrão definido pelo projeto. Precisa ser …" at bounding box center [351, 206] width 619 height 10
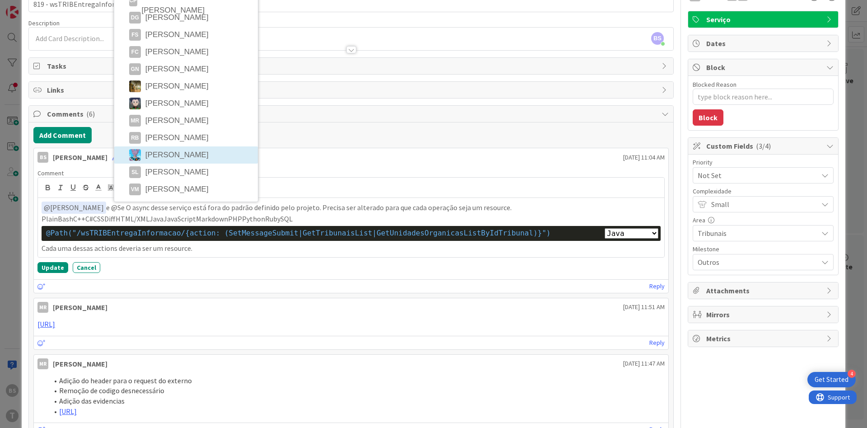
click at [177, 155] on div "BS Bruno Souza August 22 2025 11:04 AM Comment ﻿ @ Monica Rodrigues ﻿ e @Se O a…" at bounding box center [351, 220] width 636 height 145
select select "java"
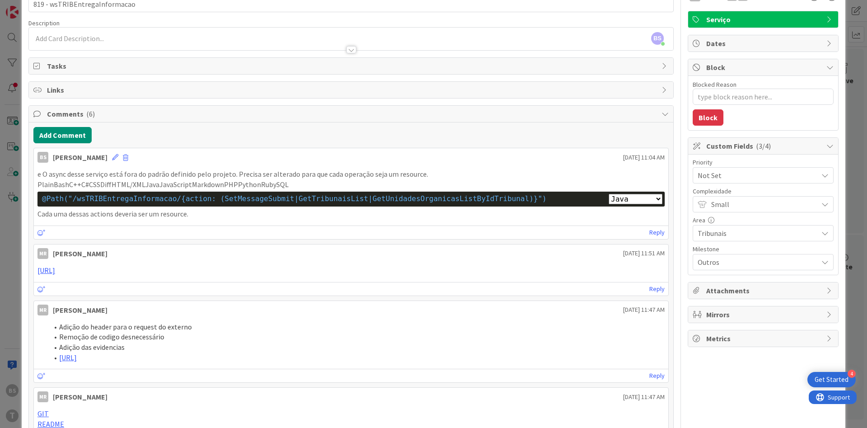
click at [99, 171] on p "e O async desse serviço está fora do padrão definido pelo projeto. Precisa ser …" at bounding box center [350, 174] width 627 height 10
click at [143, 182] on p "PlainBashC++C#CSSDiffHTML/XMLJavaJavaScriptMarkdownPHPPythonRubySQL" at bounding box center [350, 184] width 627 height 10
drag, startPoint x: 170, startPoint y: 173, endPoint x: 236, endPoint y: 172, distance: 65.5
click at [236, 172] on p "e O async desse serviço está fora do padrão definido pelo projeto. Precisa ser …" at bounding box center [350, 174] width 627 height 10
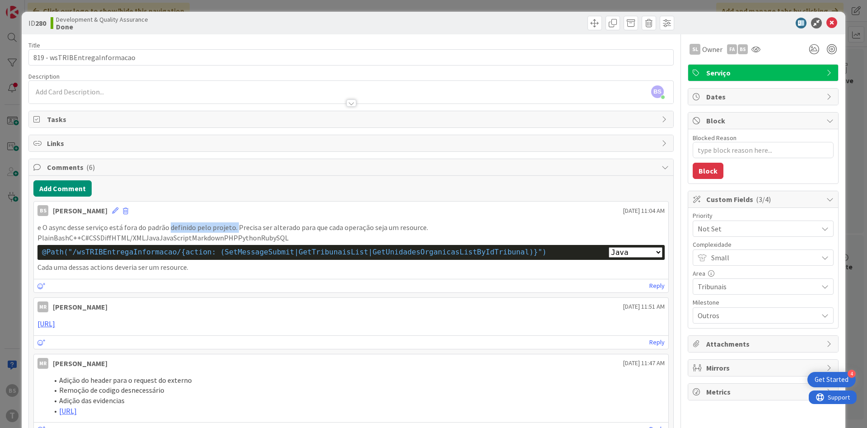
scroll to position [0, 0]
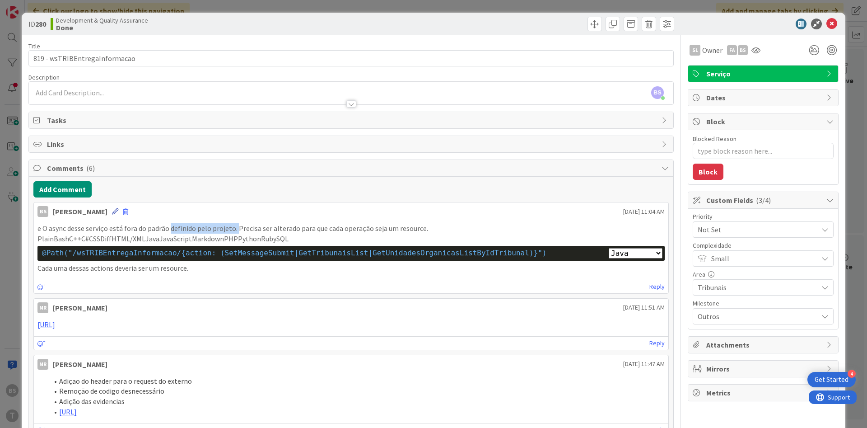
click at [112, 210] on icon at bounding box center [115, 211] width 6 height 6
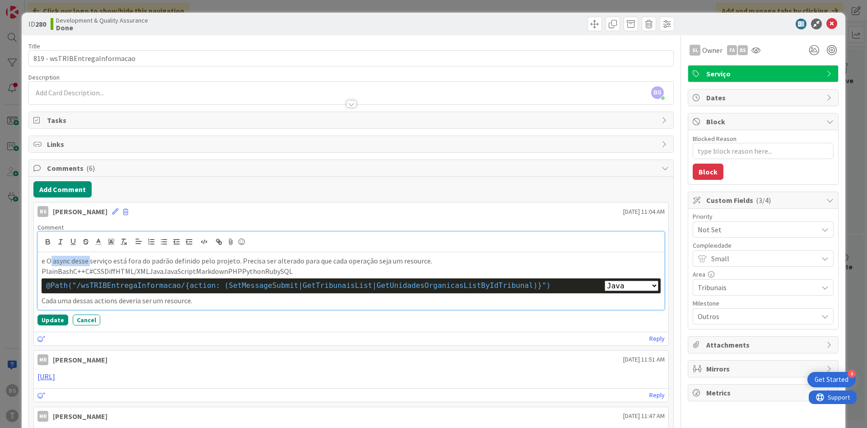
drag, startPoint x: 51, startPoint y: 262, endPoint x: 90, endPoint y: 262, distance: 38.4
click at [90, 262] on p "e O async desse serviço está fora do padrão definido pelo projeto. Precisa ser …" at bounding box center [351, 261] width 619 height 10
click at [234, 302] on p "Cada uma dessas actions deveria ser um resource." at bounding box center [351, 300] width 619 height 10
drag, startPoint x: 298, startPoint y: 269, endPoint x: 41, endPoint y: 269, distance: 256.6
click at [41, 269] on div "e O async desse serviço está fora do padrão definido pelo projeto. Precisa ser …" at bounding box center [351, 280] width 626 height 57
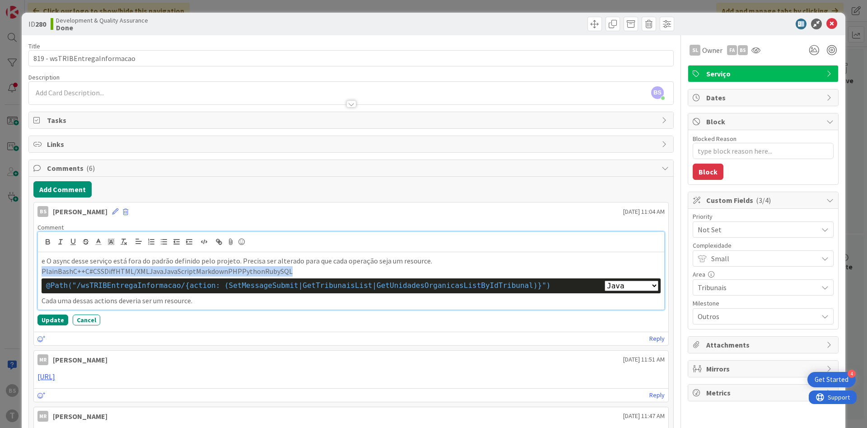
click at [78, 259] on p "e O async desse serviço está fora do padrão definido pelo projeto. Precisa ser …" at bounding box center [351, 261] width 619 height 10
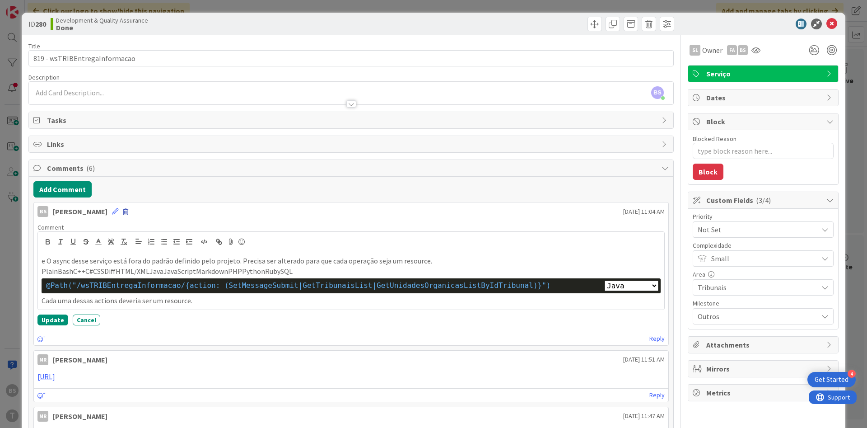
click at [123, 211] on span at bounding box center [125, 212] width 5 height 6
select select "java"
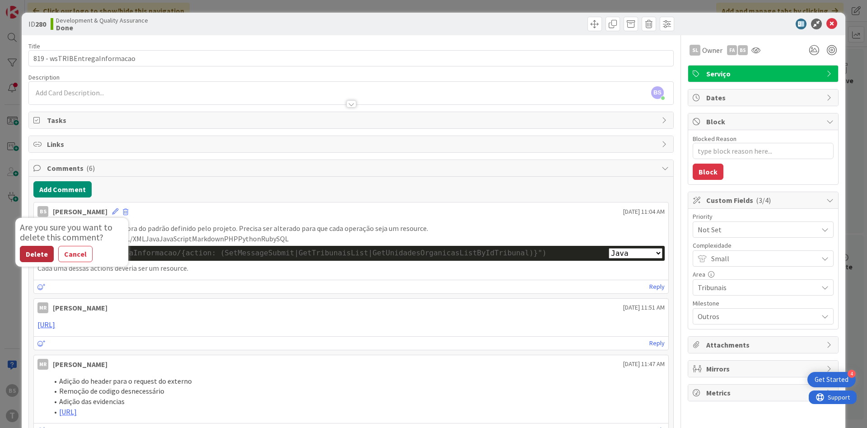
click at [29, 256] on button "Delete" at bounding box center [37, 254] width 34 height 16
type textarea "x"
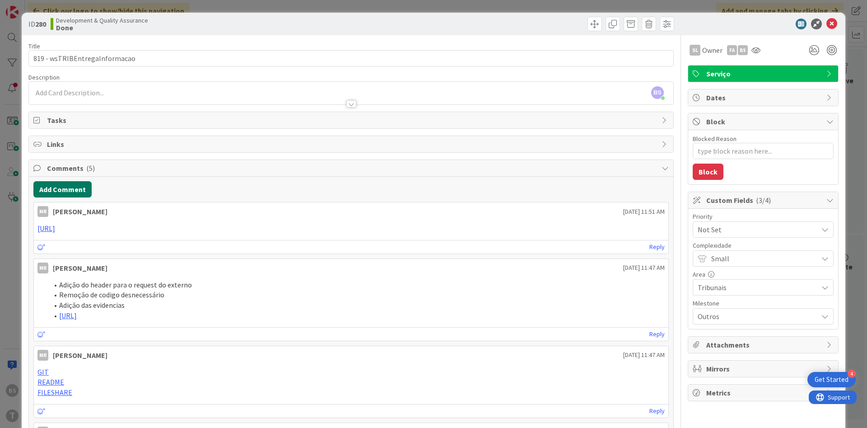
click at [59, 189] on button "Add Comment" at bounding box center [62, 189] width 58 height 16
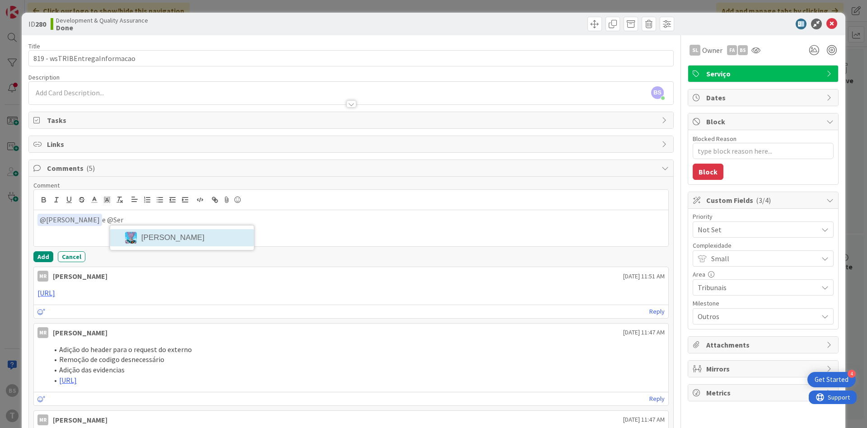
click at [166, 238] on div "﻿ @ Monica Rodrigues ﻿ e @Ser Sergio Figueriedo" at bounding box center [351, 228] width 635 height 36
click at [173, 233] on div "﻿ @ Monica Rodrigues ﻿ e @Sergio Sergio Figueriedo" at bounding box center [351, 228] width 635 height 36
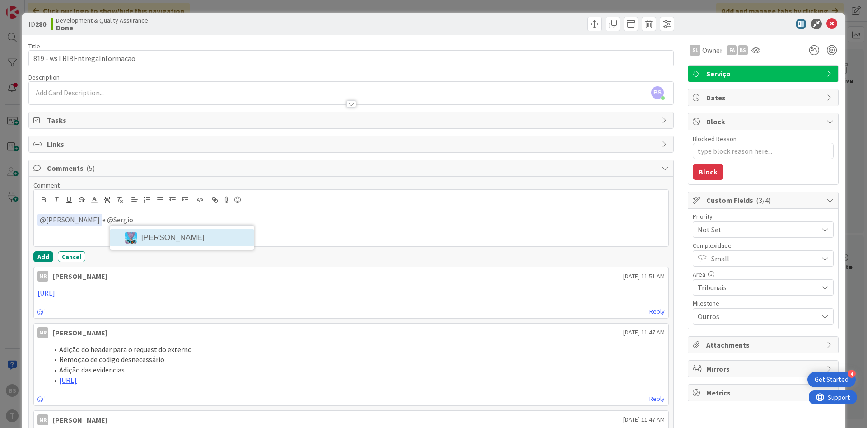
click at [173, 233] on div "﻿ @ Monica Rodrigues ﻿ e @Sergio Sergio Figueriedo" at bounding box center [351, 228] width 635 height 36
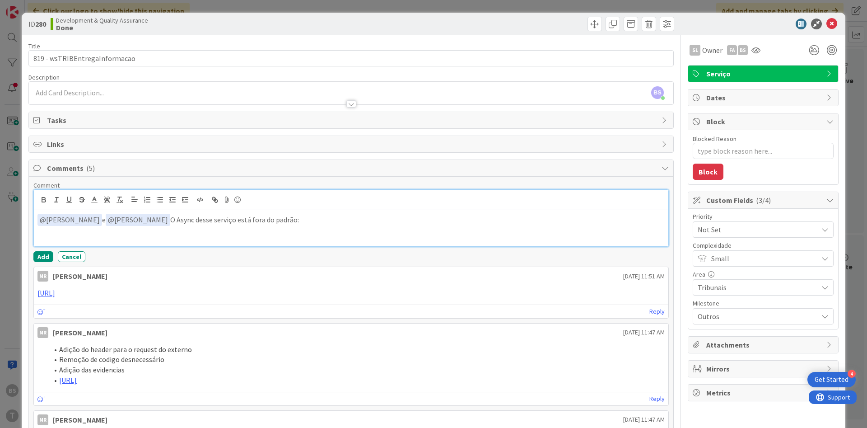
click at [150, 234] on div "﻿ @ Monica Rodrigues ﻿ e ﻿ @ Sergio Figueriedo ﻿ O Async desse serviço está for…" at bounding box center [351, 228] width 635 height 36
click at [328, 226] on div "﻿ @ Monica Rodrigues ﻿ e ﻿ @ Sergio Figueriedo ﻿ O Async desse serviço está for…" at bounding box center [351, 228] width 635 height 36
click at [257, 231] on div "﻿ @ Monica Rodrigues ﻿ e ﻿ @ Sergio Figueriedo ﻿ O Async desse serviço está for…" at bounding box center [351, 228] width 635 height 36
click at [323, 224] on p "﻿ @ Monica Rodrigues ﻿ e ﻿ @ Sergio Figueriedo ﻿ O Async desse serviço está for…" at bounding box center [350, 220] width 627 height 12
click at [198, 200] on icon "button" at bounding box center [200, 200] width 8 height 8
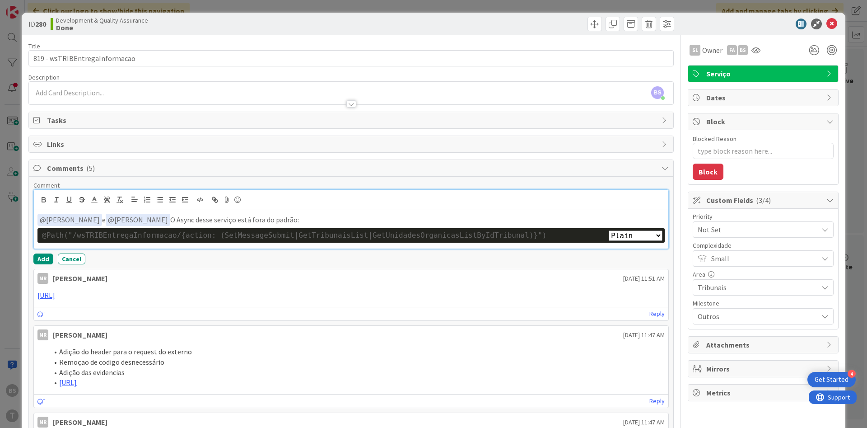
click at [609, 230] on select "Plain Bash C++ C# CSS Diff HTML/XML Java JavaScript Markdown PHP Python Ruby SQL" at bounding box center [636, 235] width 54 height 10
select select "java"
click option "Java" at bounding box center [0, 0] width 0 height 0
click at [664, 232] on div "Plain Bash C++ C# CSS Diff HTML/XML Java JavaScript Markdown PHP Python Ruby SQ…" at bounding box center [350, 235] width 627 height 15
click at [312, 220] on p "﻿ @ Monica Rodrigues ﻿ e ﻿ @ Sergio Figueriedo ﻿ O Async desse serviço está for…" at bounding box center [350, 220] width 627 height 12
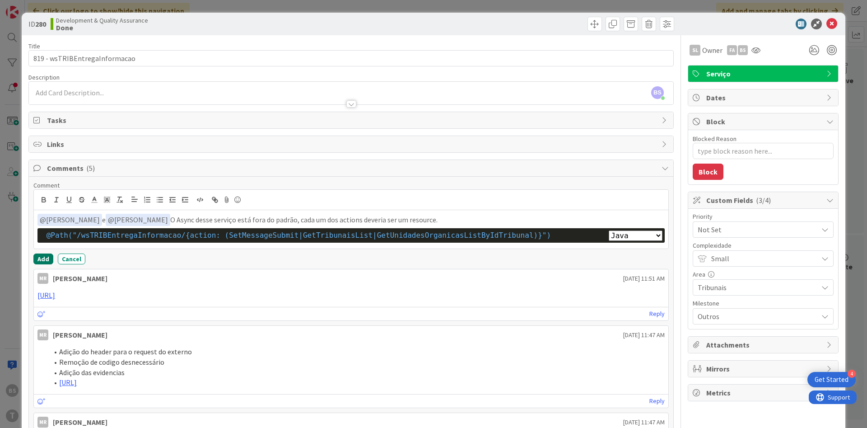
click at [47, 259] on button "Add" at bounding box center [43, 258] width 20 height 11
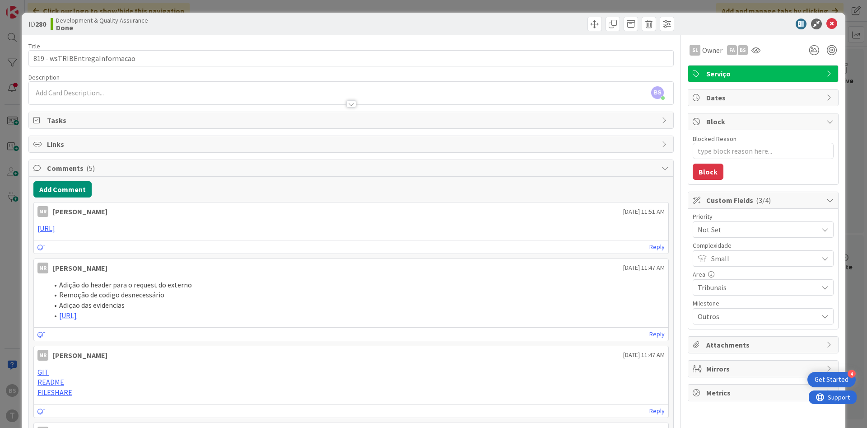
type textarea "x"
select select "java"
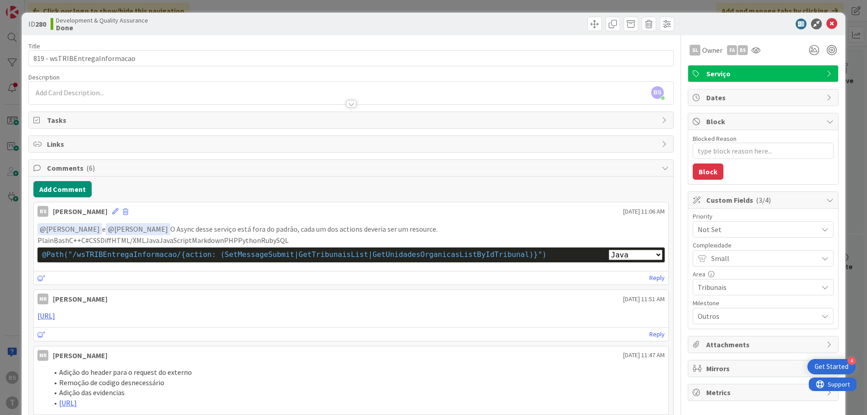
type textarea "x"
